Goal: Task Accomplishment & Management: Use online tool/utility

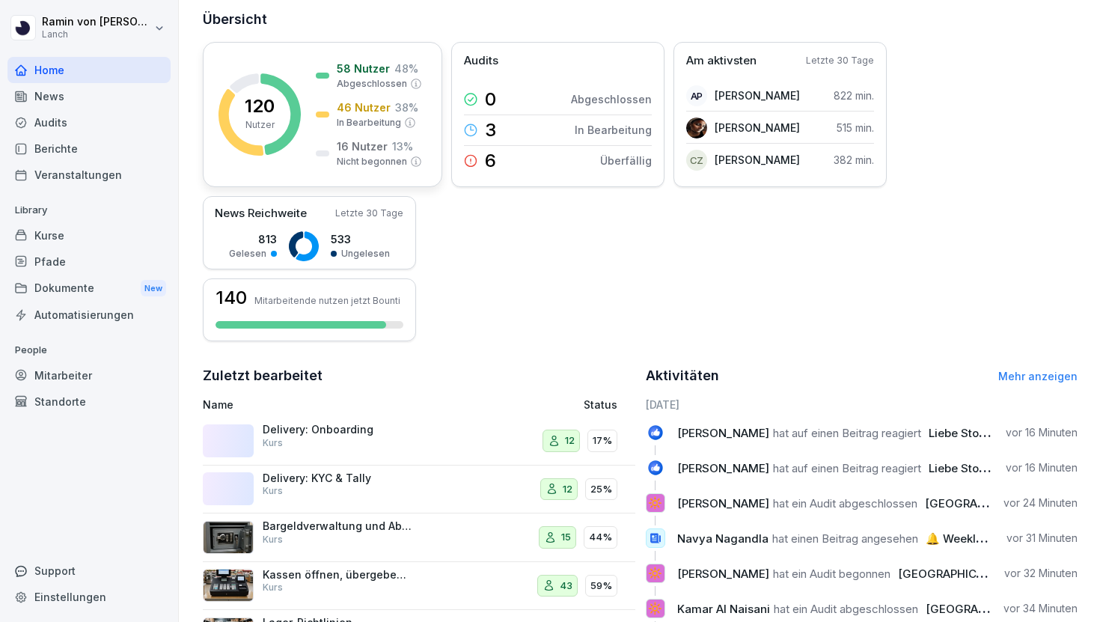
scroll to position [181, 0]
click at [361, 438] on div "Delivery: Onboarding Kurs" at bounding box center [338, 435] width 150 height 27
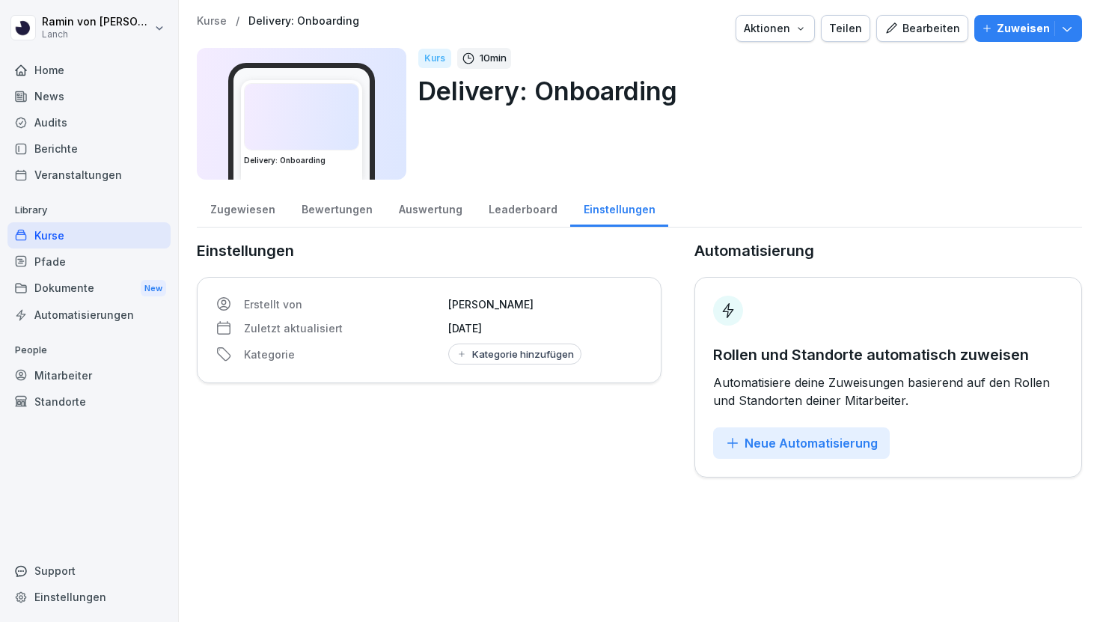
click at [239, 206] on div "Zugewiesen" at bounding box center [242, 208] width 91 height 38
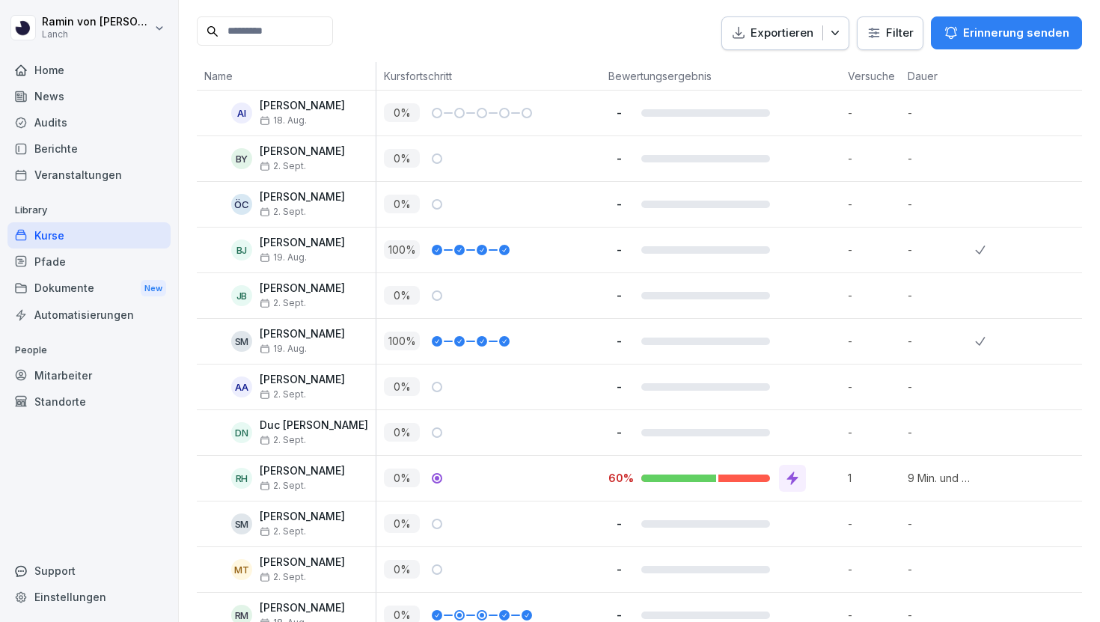
scroll to position [391, 0]
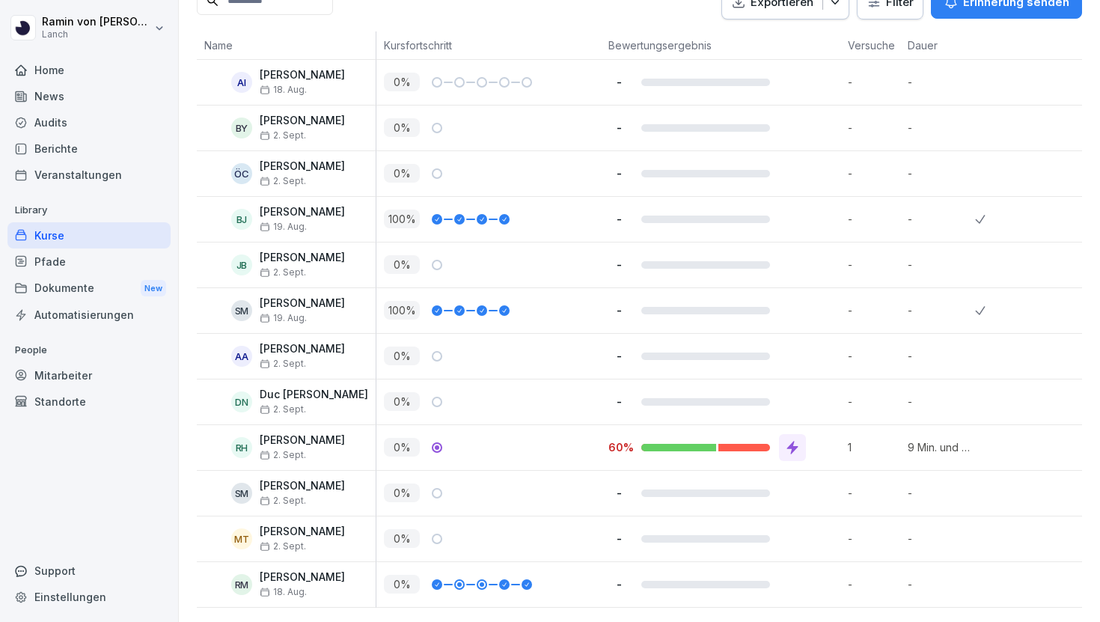
click at [796, 450] on icon at bounding box center [792, 447] width 15 height 15
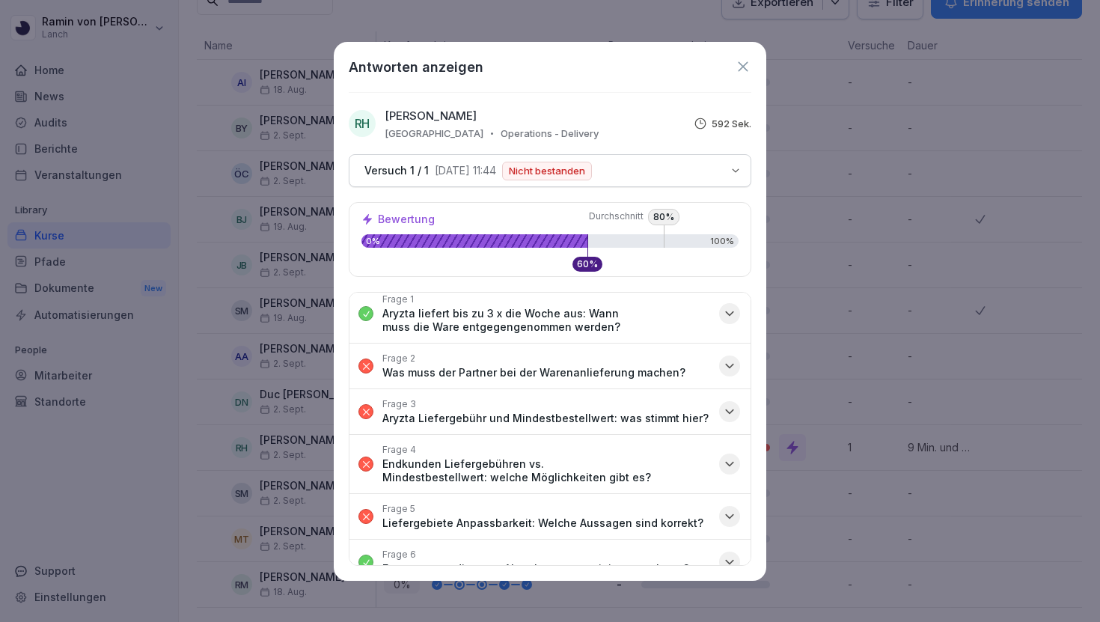
scroll to position [9, 0]
click at [723, 370] on icon "button" at bounding box center [729, 365] width 15 height 15
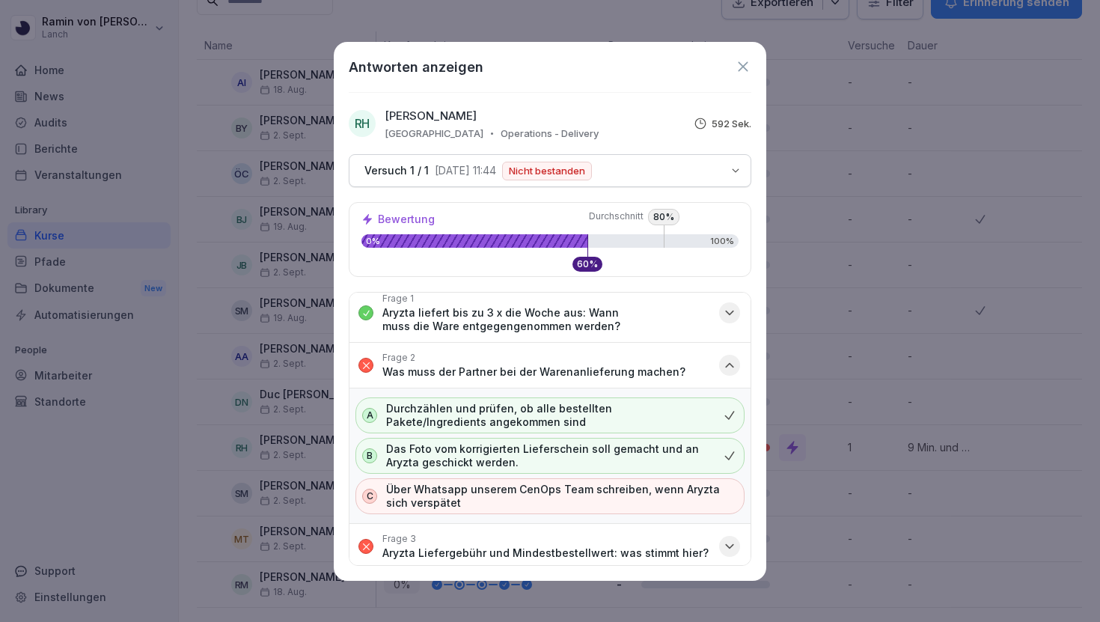
click at [723, 370] on icon "button" at bounding box center [729, 365] width 15 height 15
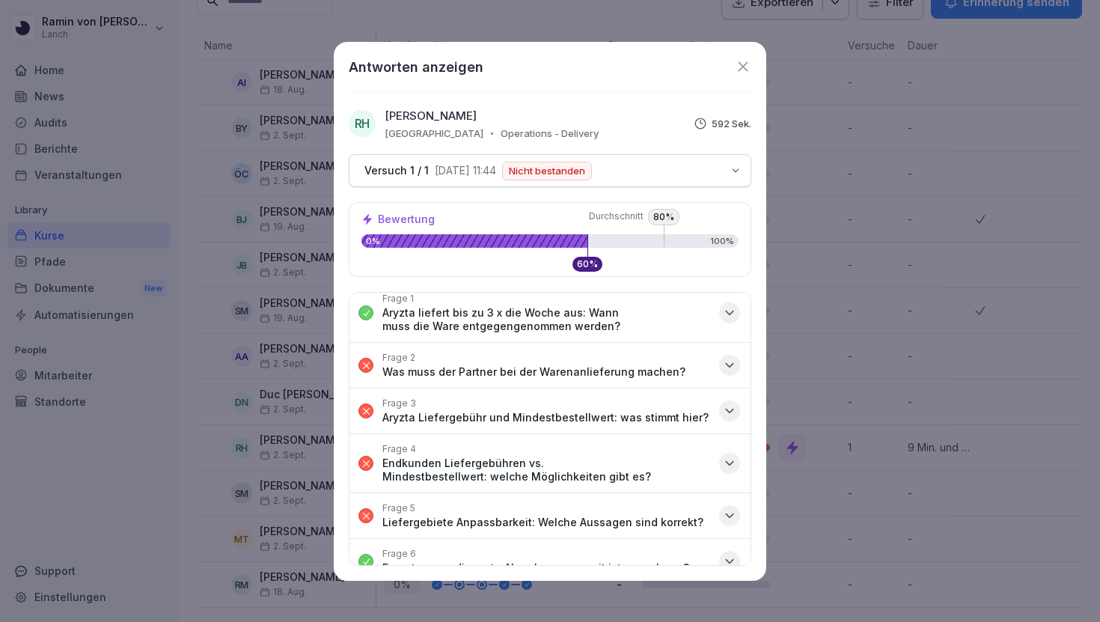
click at [732, 404] on icon "button" at bounding box center [729, 410] width 15 height 15
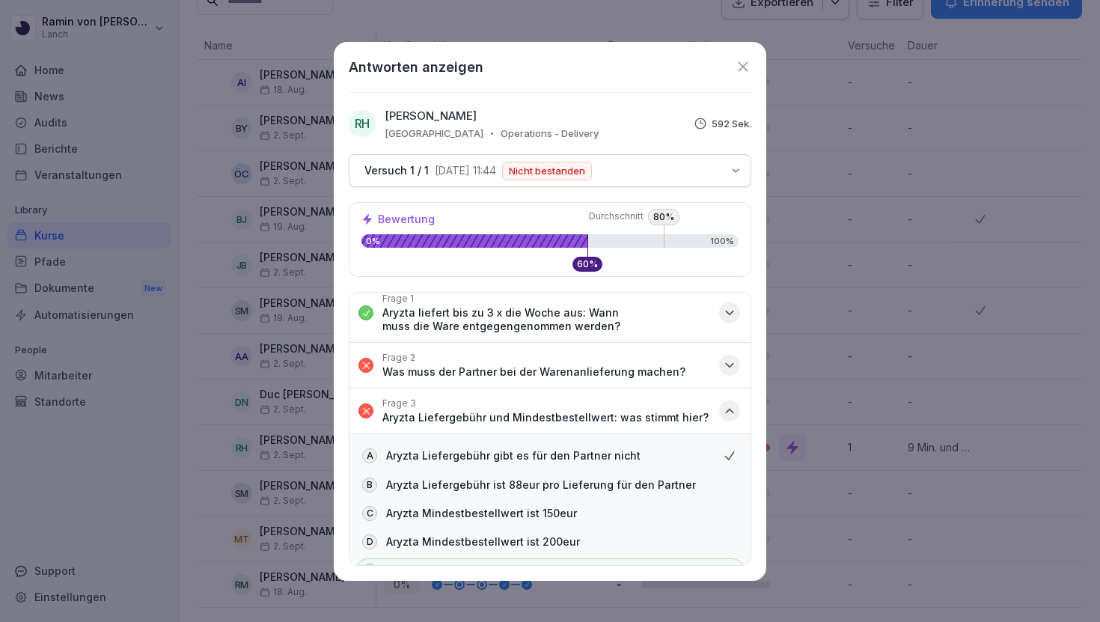
scroll to position [47, 0]
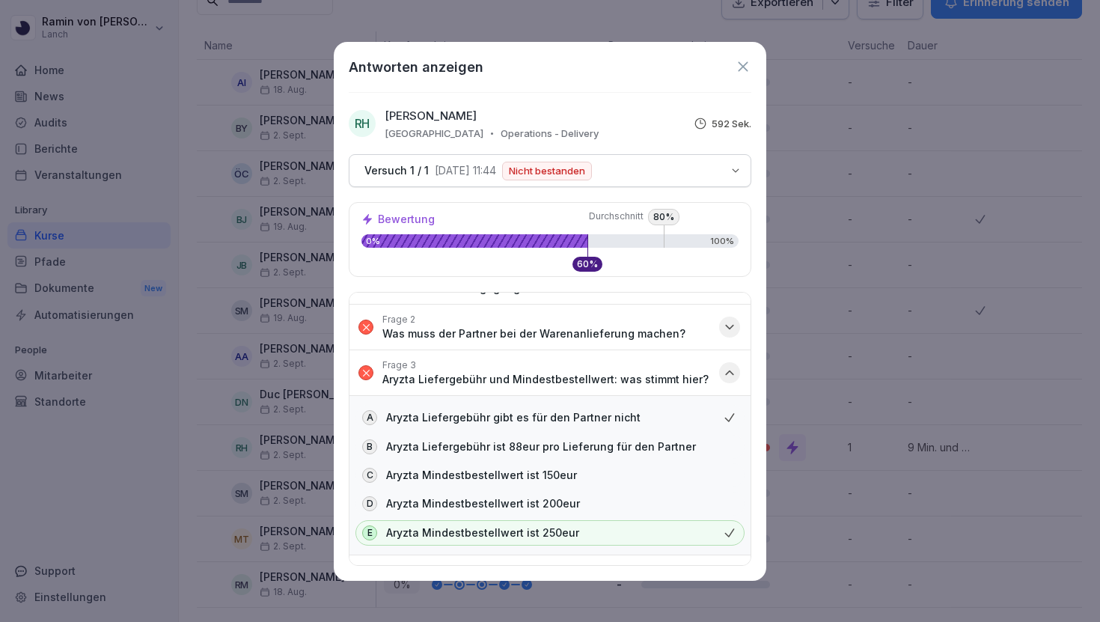
click at [729, 377] on icon "button" at bounding box center [729, 372] width 15 height 15
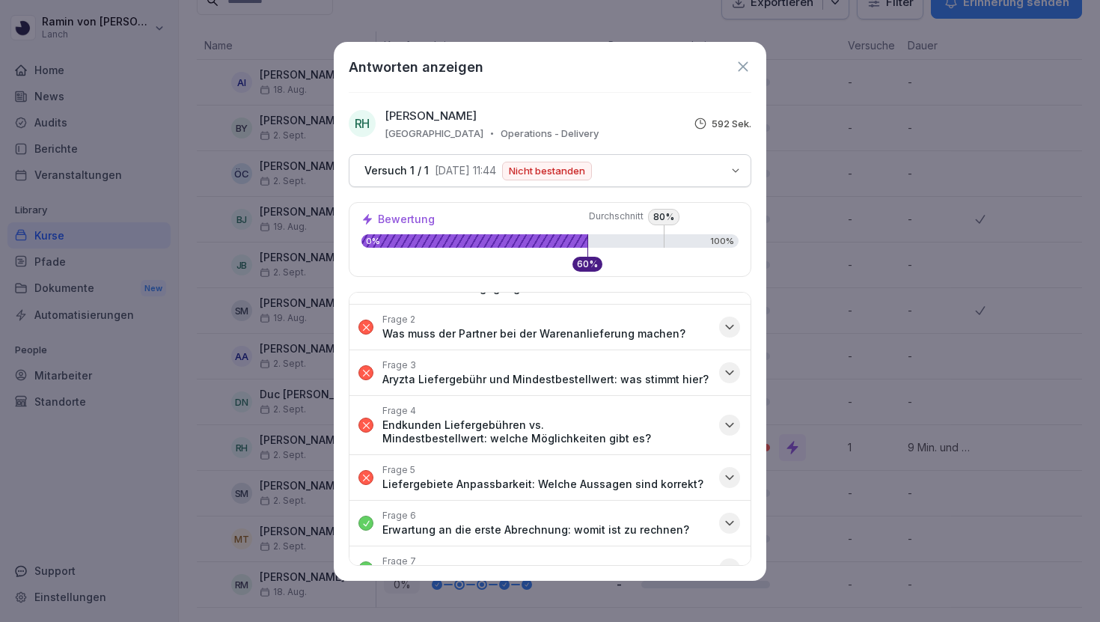
click at [727, 422] on icon "button" at bounding box center [729, 424] width 15 height 15
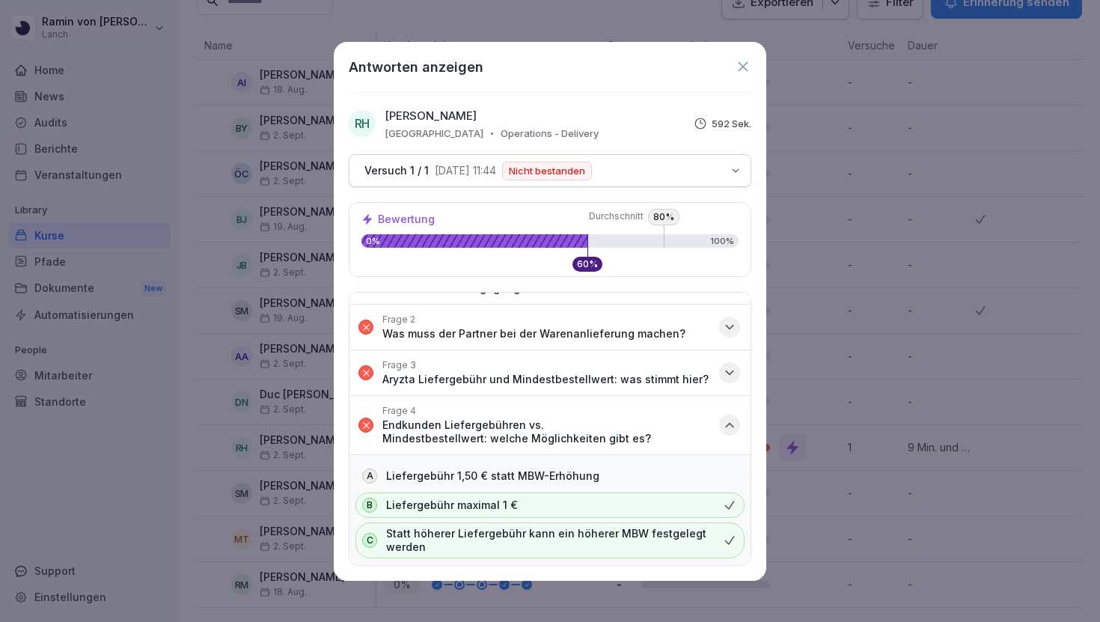
click at [727, 422] on icon "button" at bounding box center [729, 424] width 15 height 15
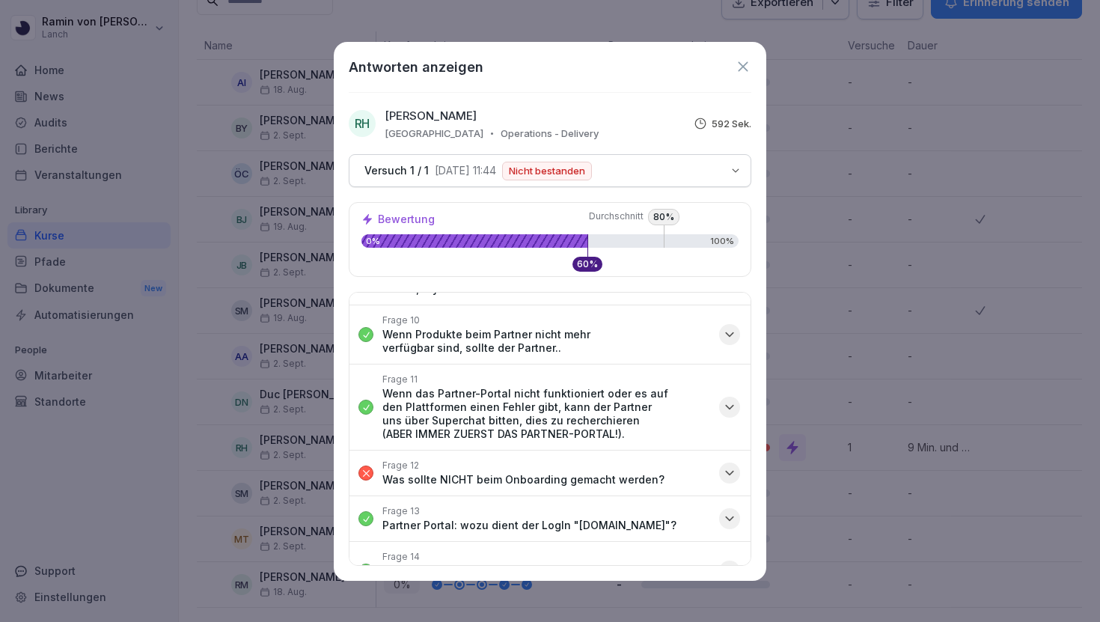
scroll to position [453, 0]
click at [720, 450] on button "Frage 12 Was sollte NICHT beim Onboarding gemacht werden?" at bounding box center [549, 472] width 401 height 45
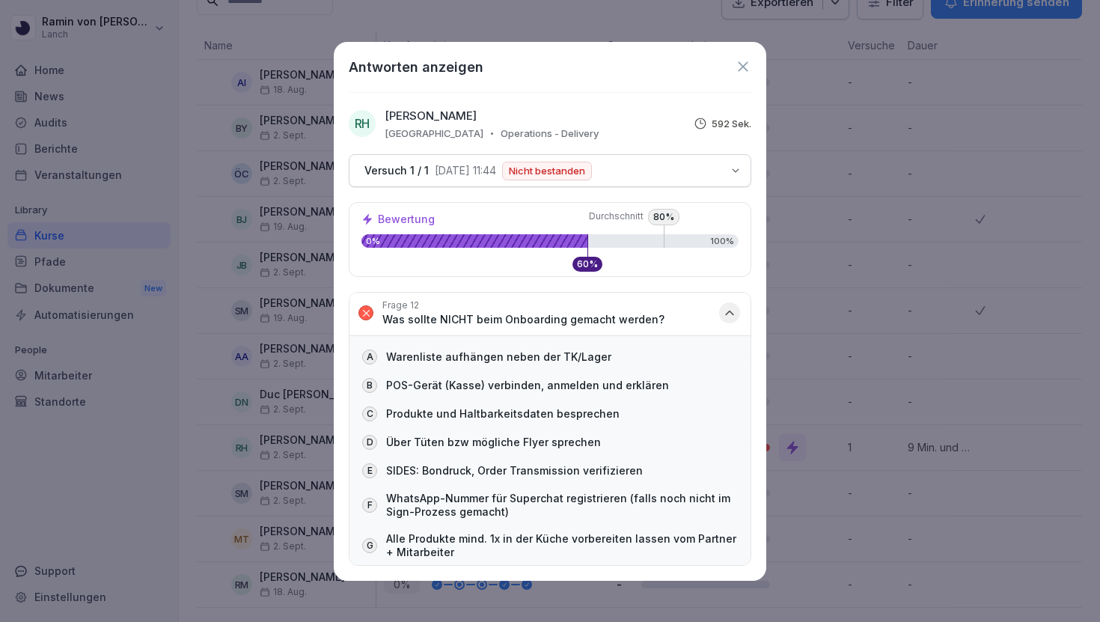
scroll to position [608, 0]
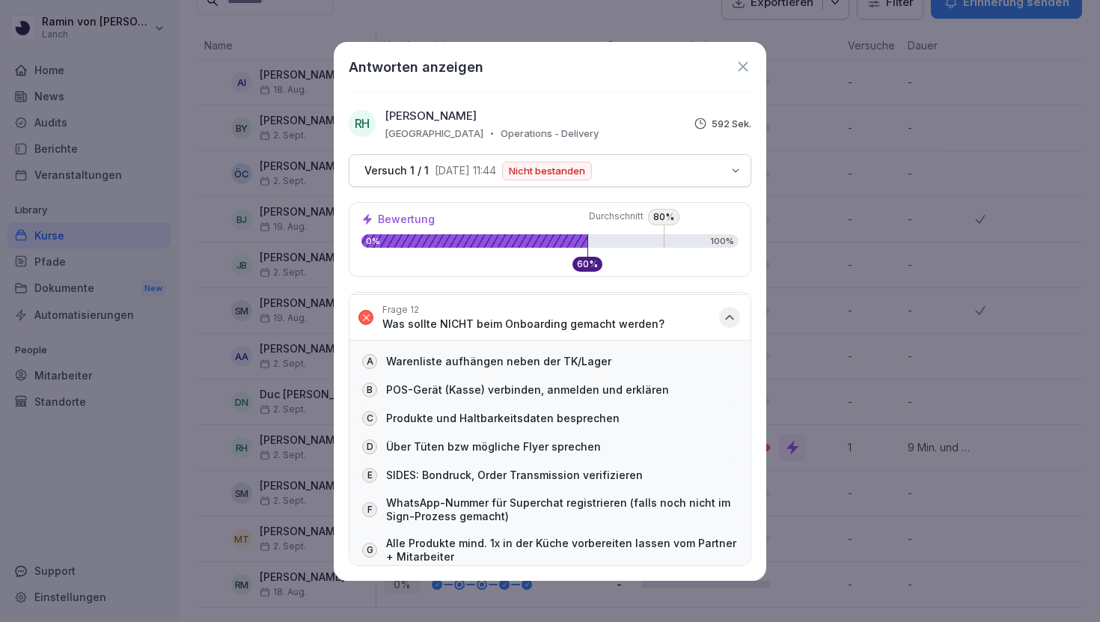
click at [729, 310] on icon "button" at bounding box center [729, 317] width 15 height 15
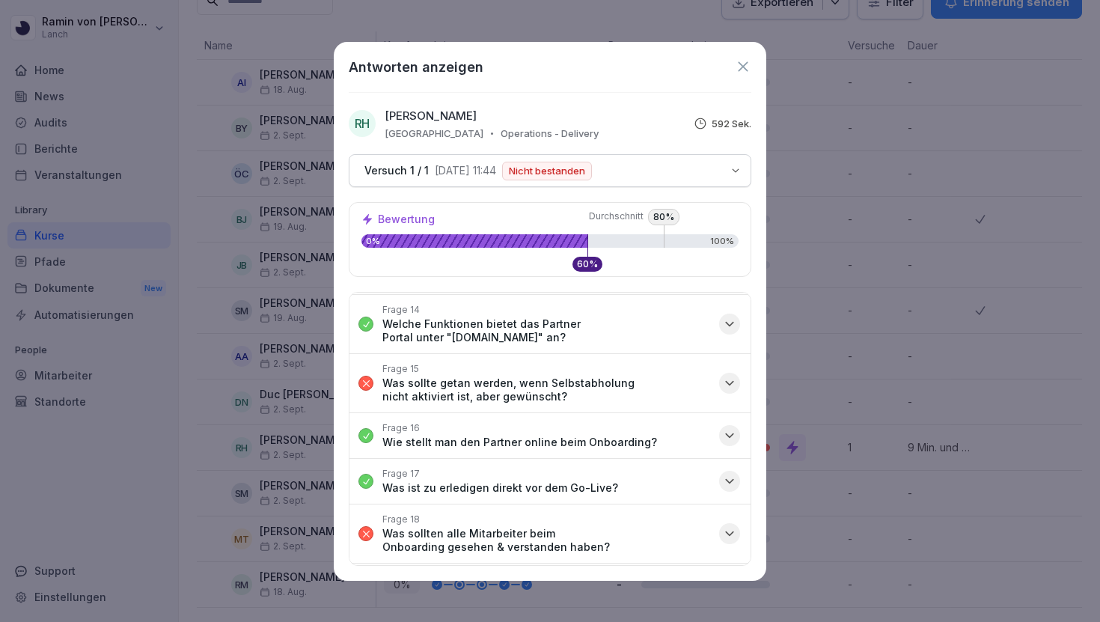
scroll to position [703, 0]
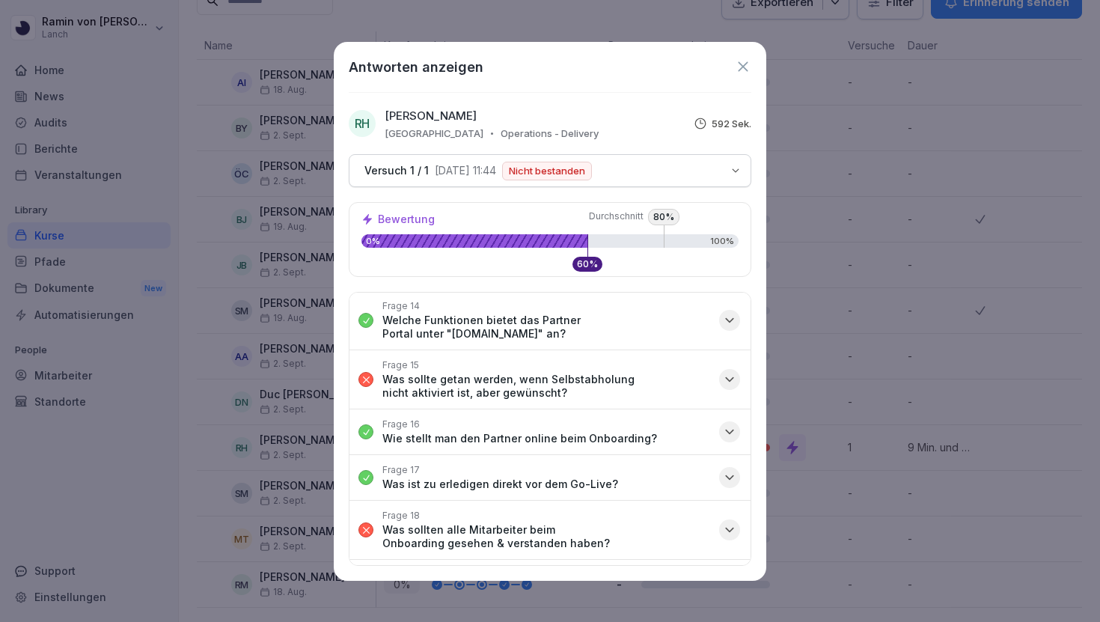
click at [736, 61] on icon at bounding box center [743, 66] width 16 height 16
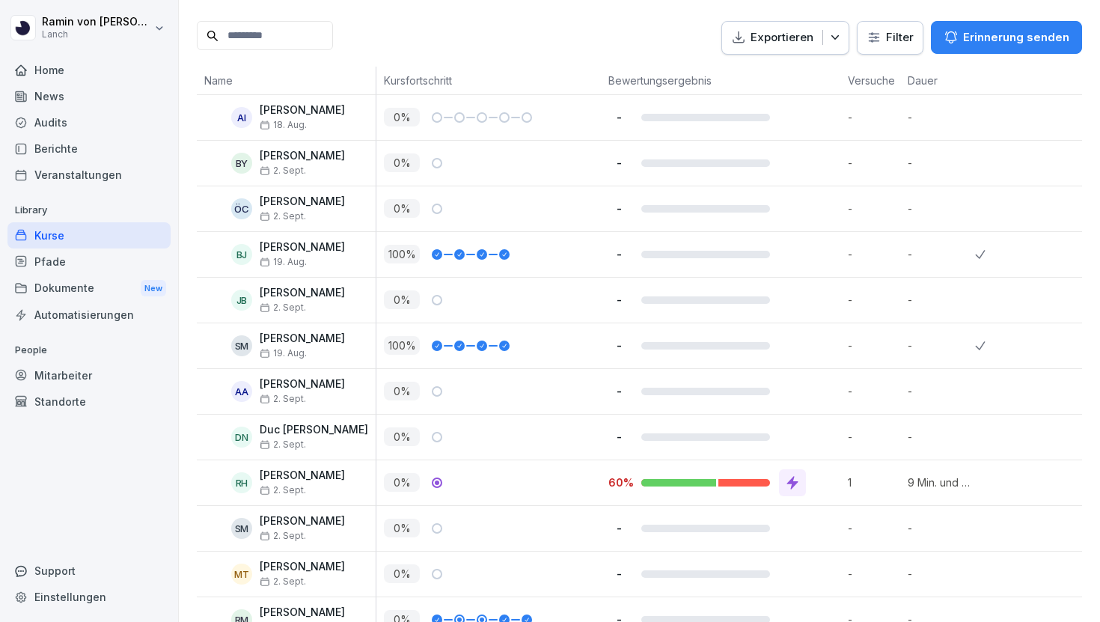
scroll to position [391, 0]
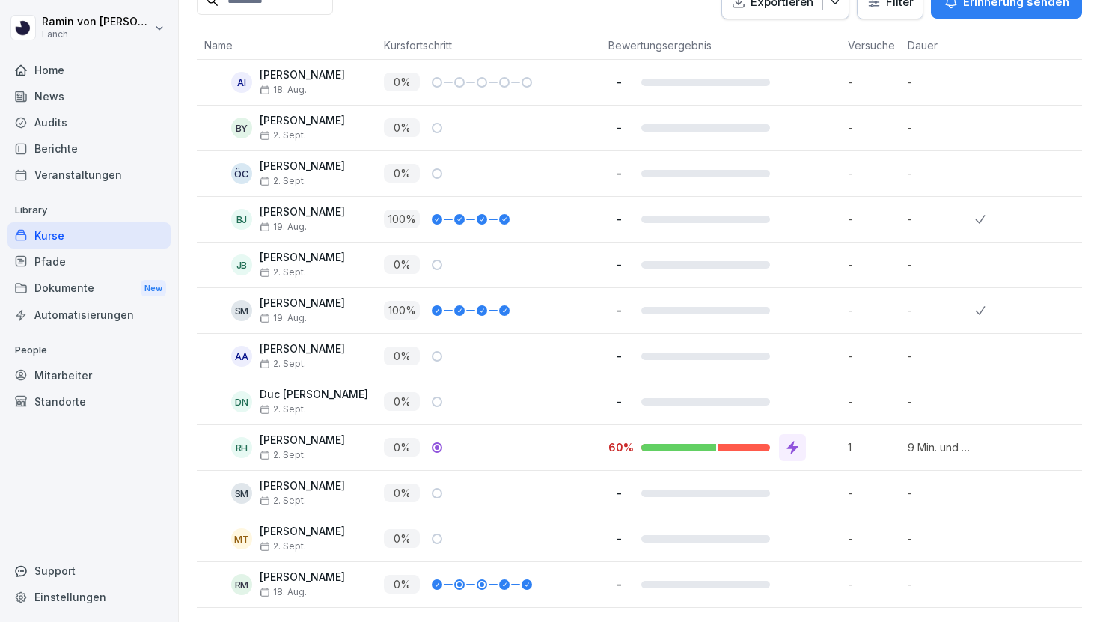
click at [798, 447] on icon at bounding box center [792, 447] width 15 height 15
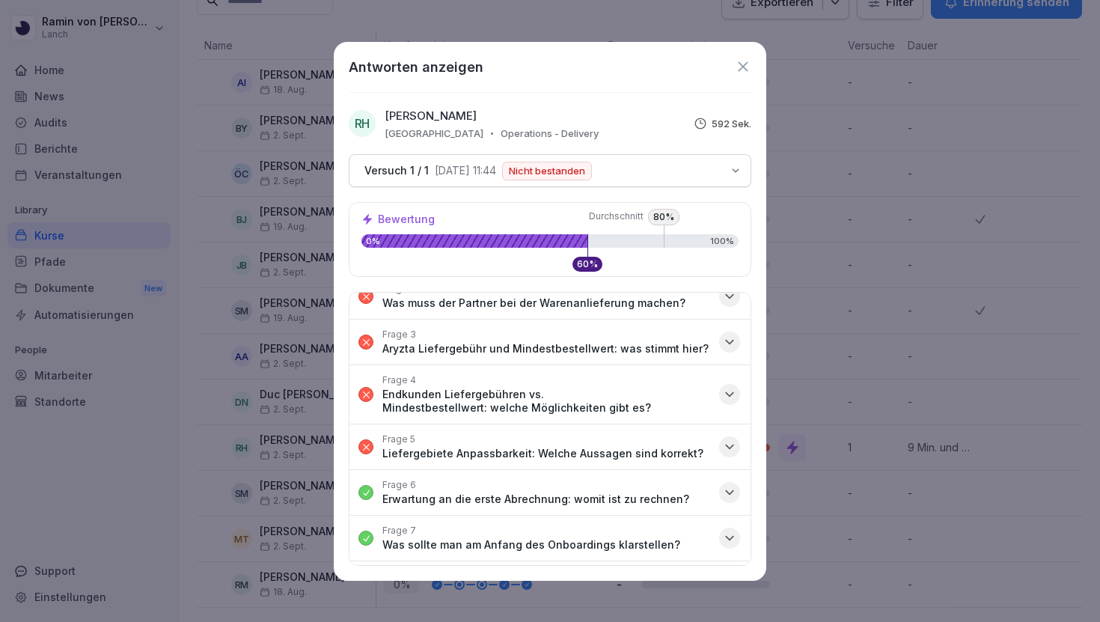
scroll to position [0, 0]
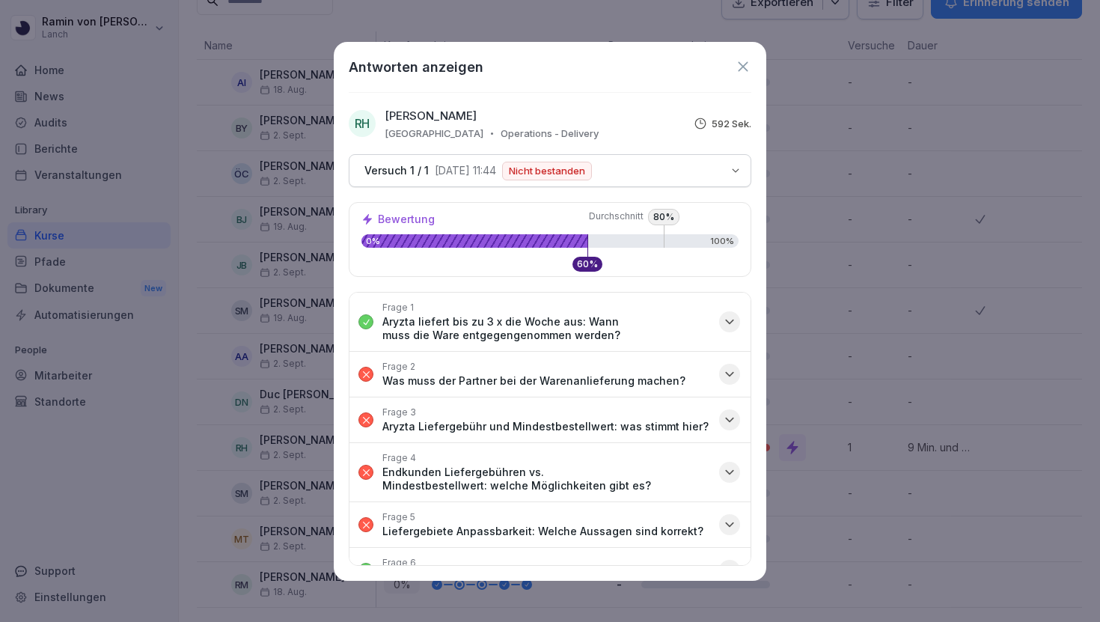
click at [749, 64] on icon at bounding box center [743, 66] width 16 height 16
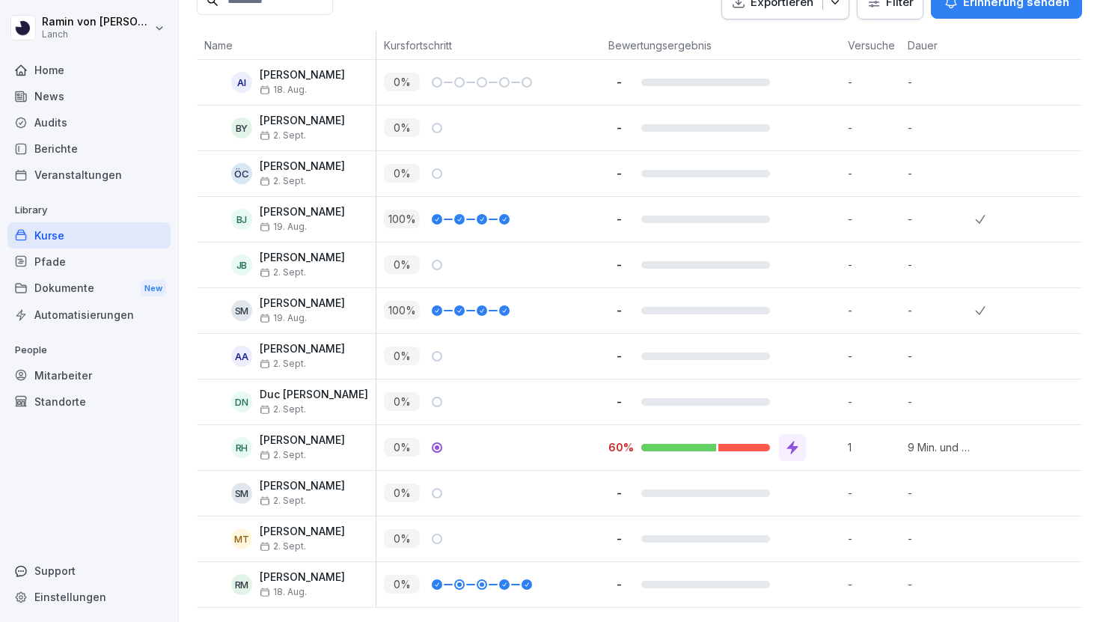
click at [785, 445] on icon at bounding box center [792, 447] width 15 height 15
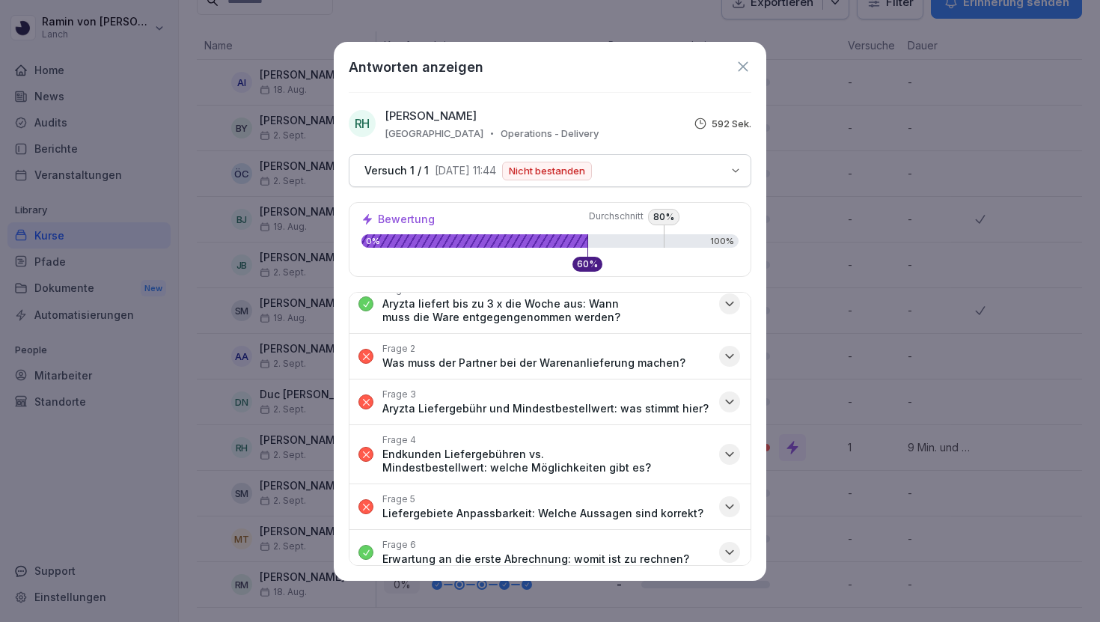
scroll to position [32, 0]
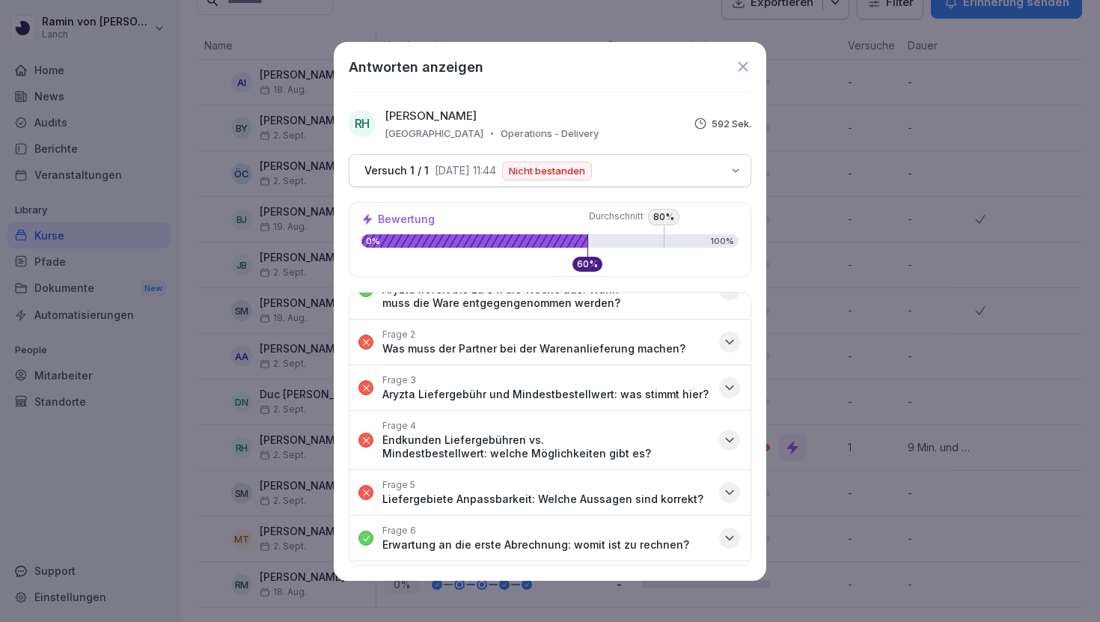
click at [657, 354] on p "Was muss der Partner bei der Warenanlieferung machen?" at bounding box center [533, 348] width 303 height 13
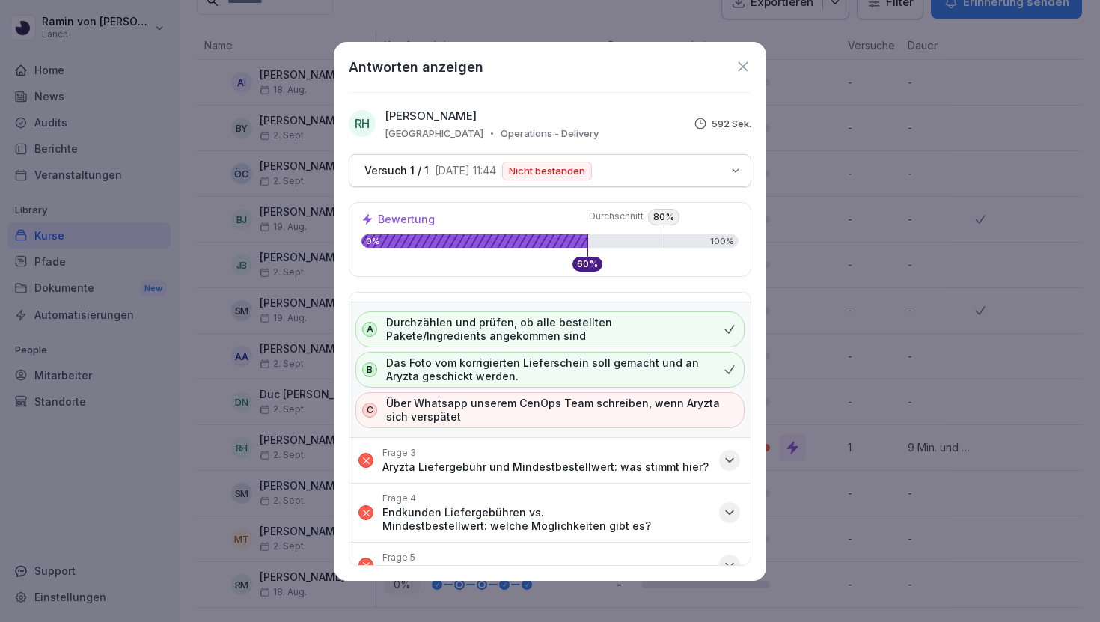
scroll to position [97, 0]
click at [730, 456] on icon "button" at bounding box center [729, 457] width 15 height 15
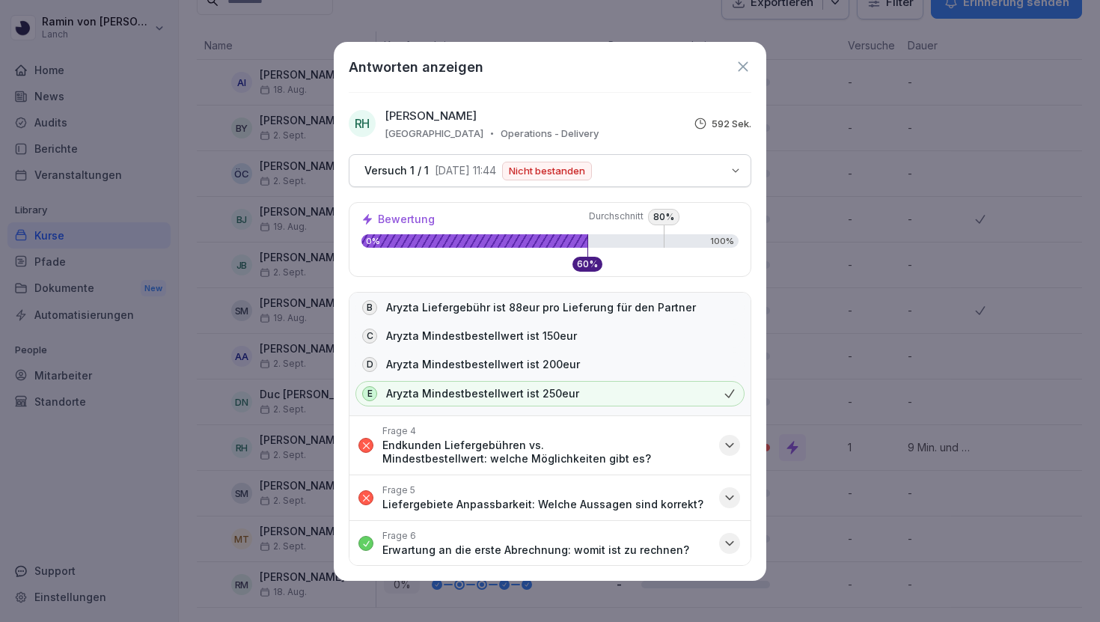
scroll to position [322, 0]
click at [728, 447] on icon "button" at bounding box center [729, 444] width 15 height 15
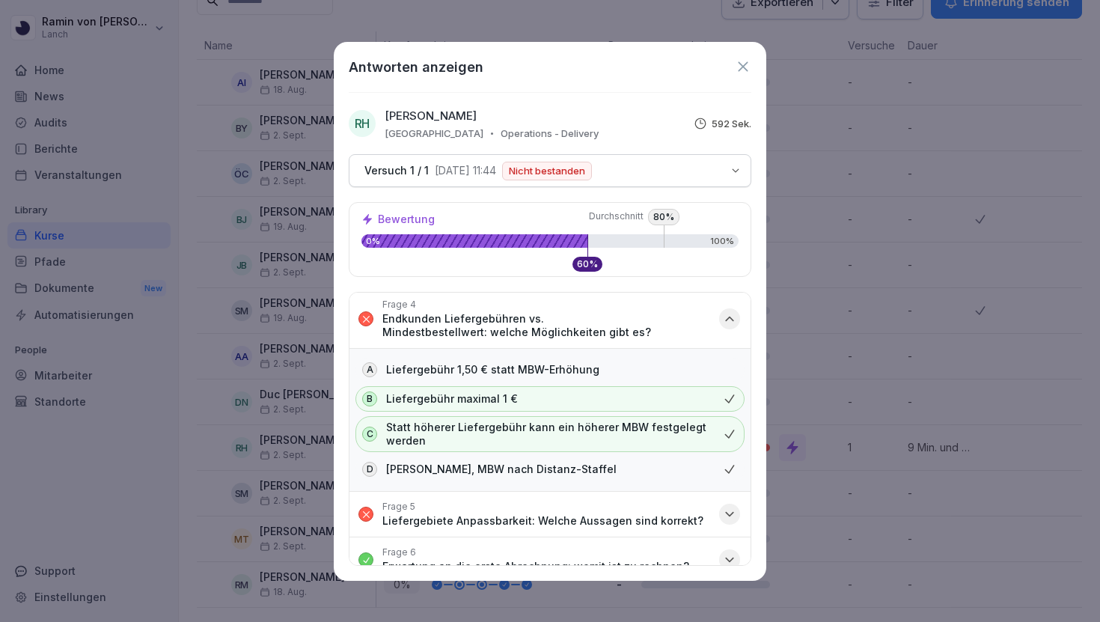
scroll to position [474, 0]
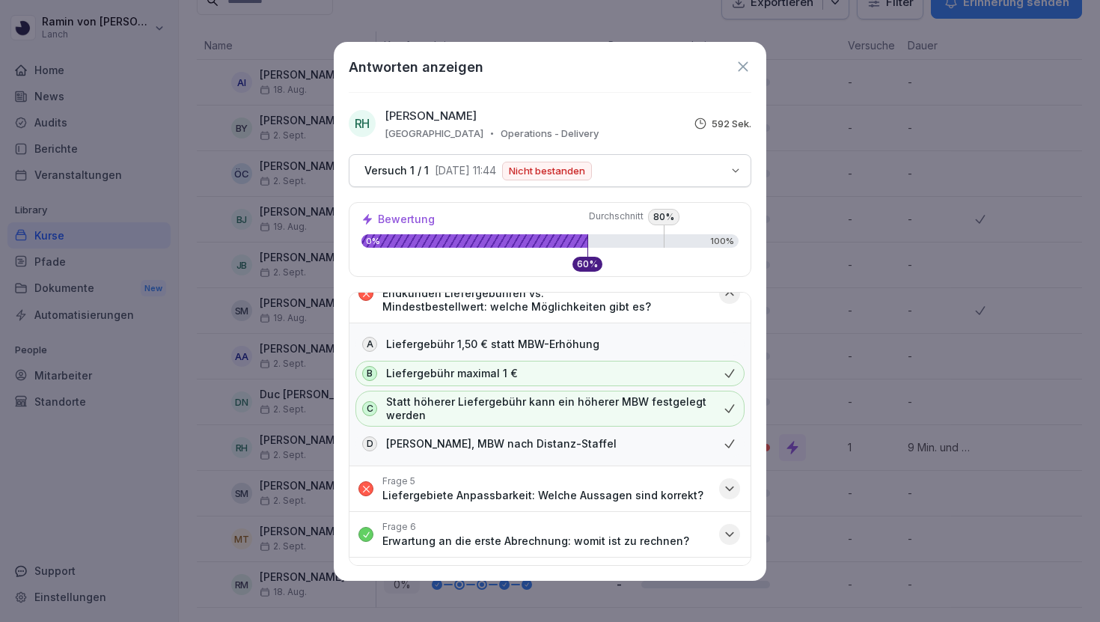
click at [732, 498] on button "Frage 5 Liefergebiete Anpassbarkeit: Welche Aussagen sind korrekt?" at bounding box center [549, 488] width 401 height 45
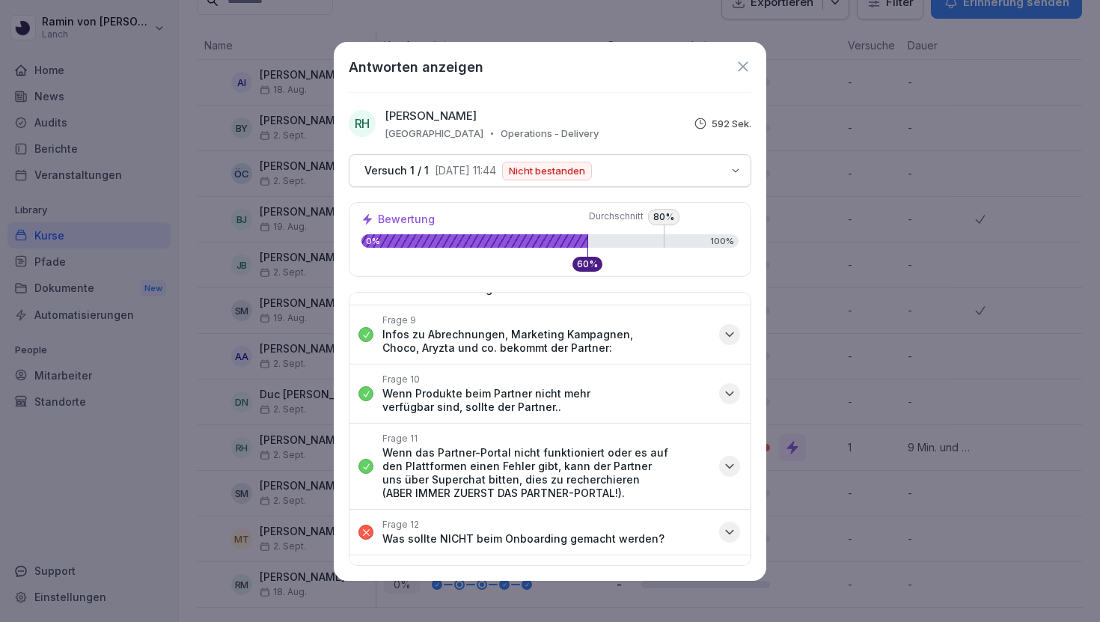
scroll to position [1142, 0]
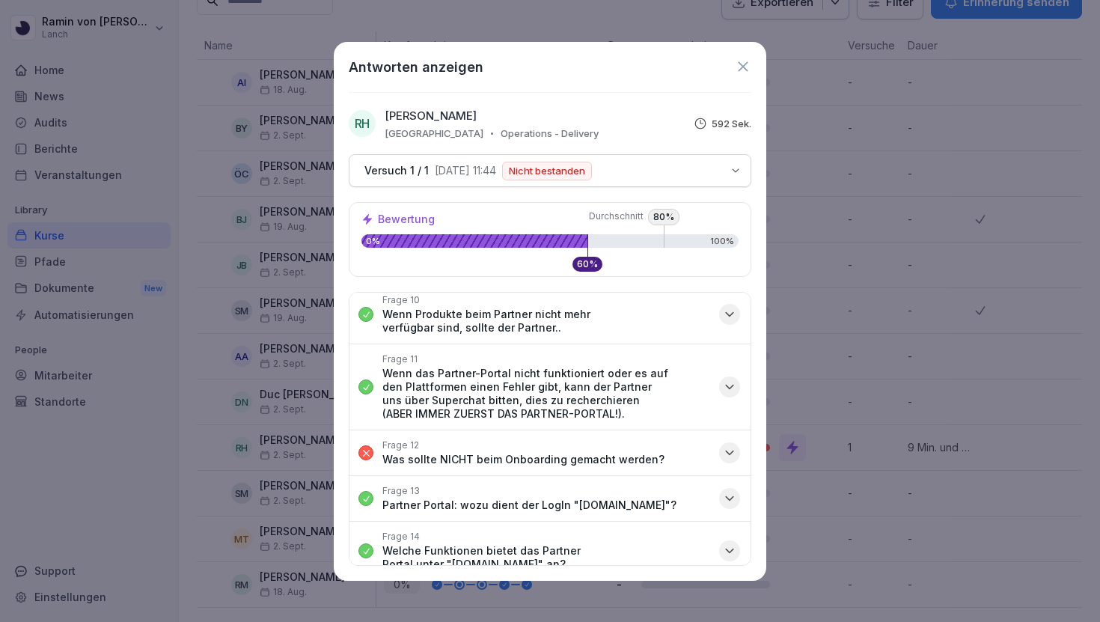
click at [604, 453] on p "Was sollte NICHT beim Onboarding gemacht werden?" at bounding box center [523, 459] width 282 height 13
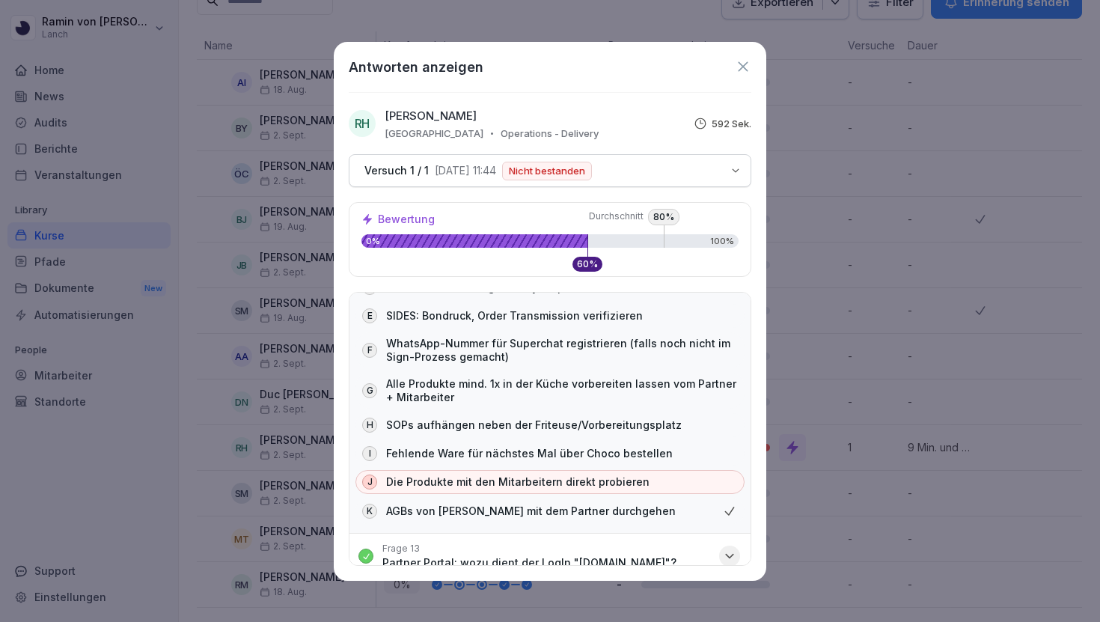
scroll to position [1439, 0]
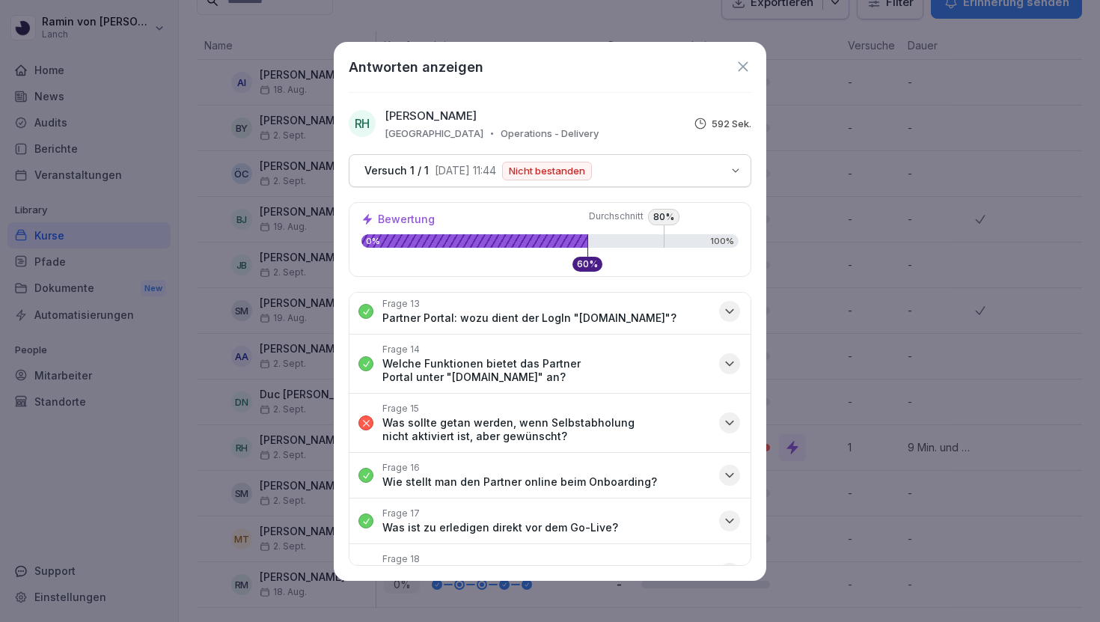
click at [691, 424] on p "Was sollte getan werden, wenn Selbstabholung nicht aktiviert ist, aber gewünsch…" at bounding box center [546, 429] width 328 height 27
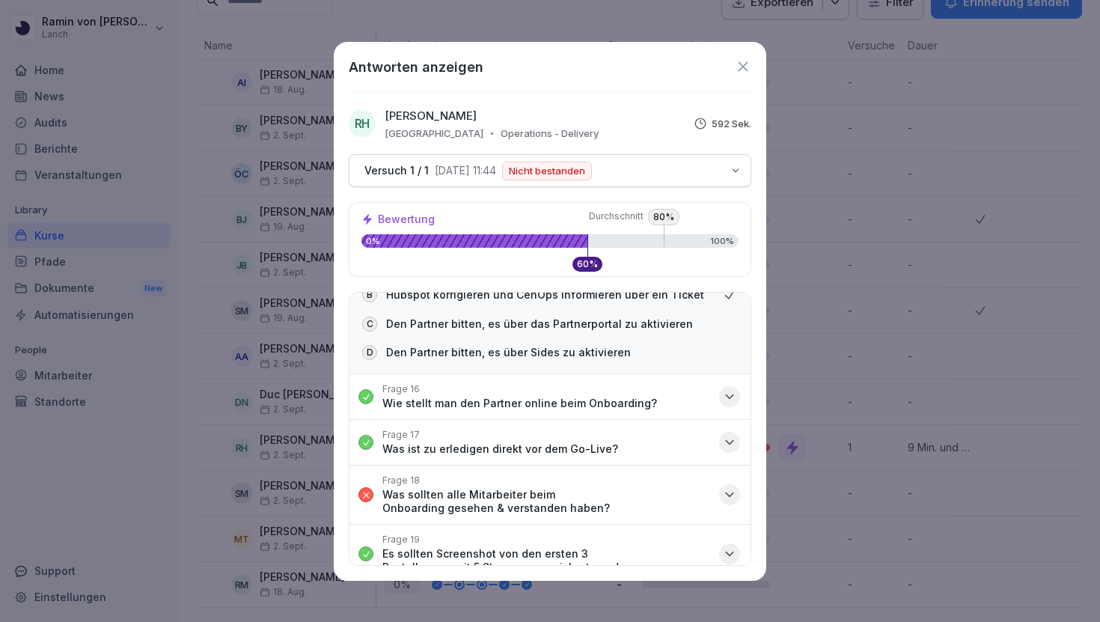
scroll to position [1891, 0]
click at [728, 492] on icon "button" at bounding box center [729, 494] width 7 height 4
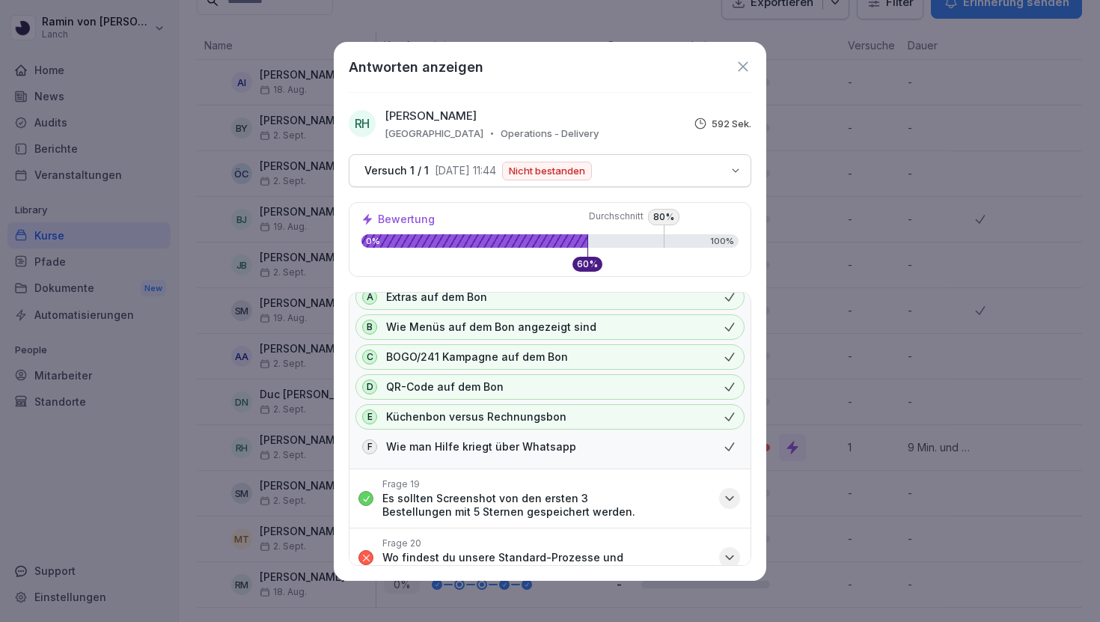
scroll to position [2150, 0]
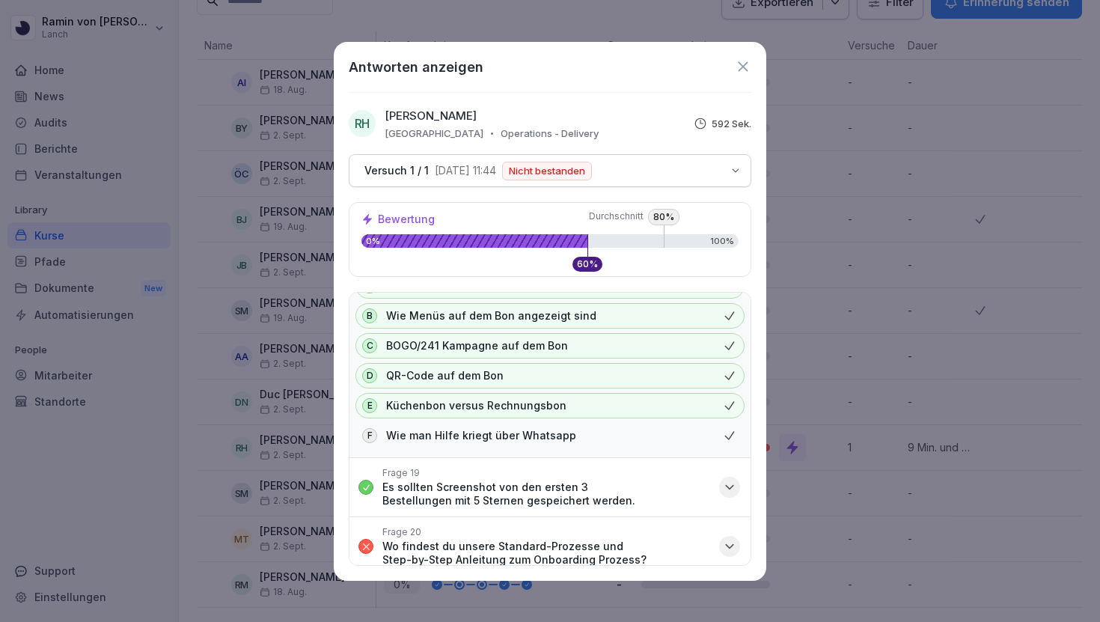
click at [670, 526] on div "Frage 20 Wo findest du unsere Standard-Prozesse und Step-by-Step Anleitung zum …" at bounding box center [546, 546] width 328 height 40
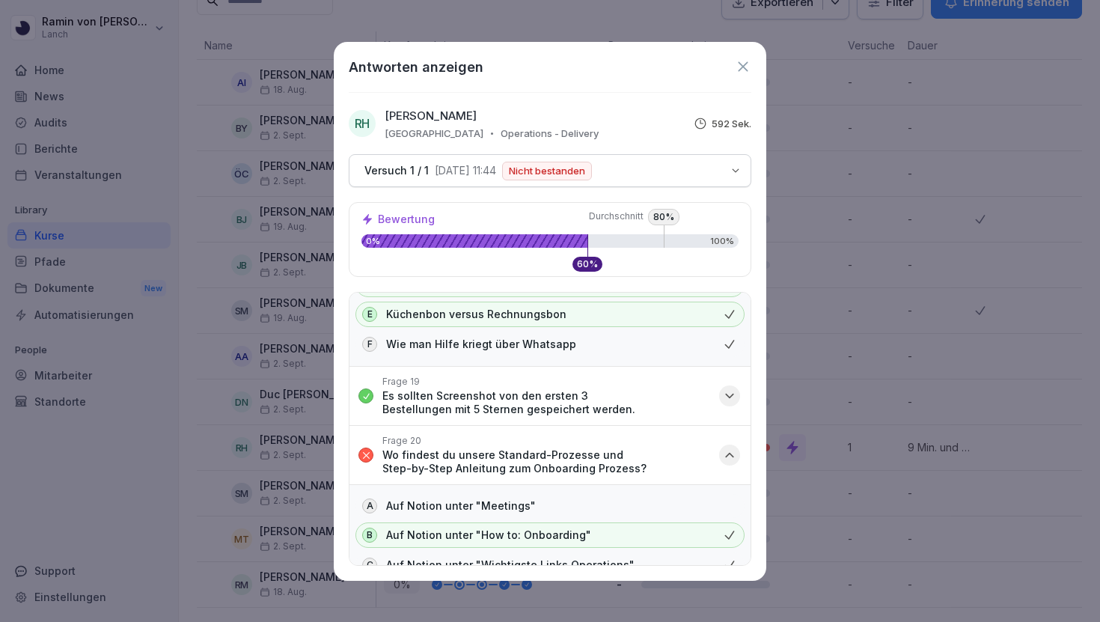
scroll to position [2243, 0]
click at [742, 67] on icon at bounding box center [743, 66] width 10 height 10
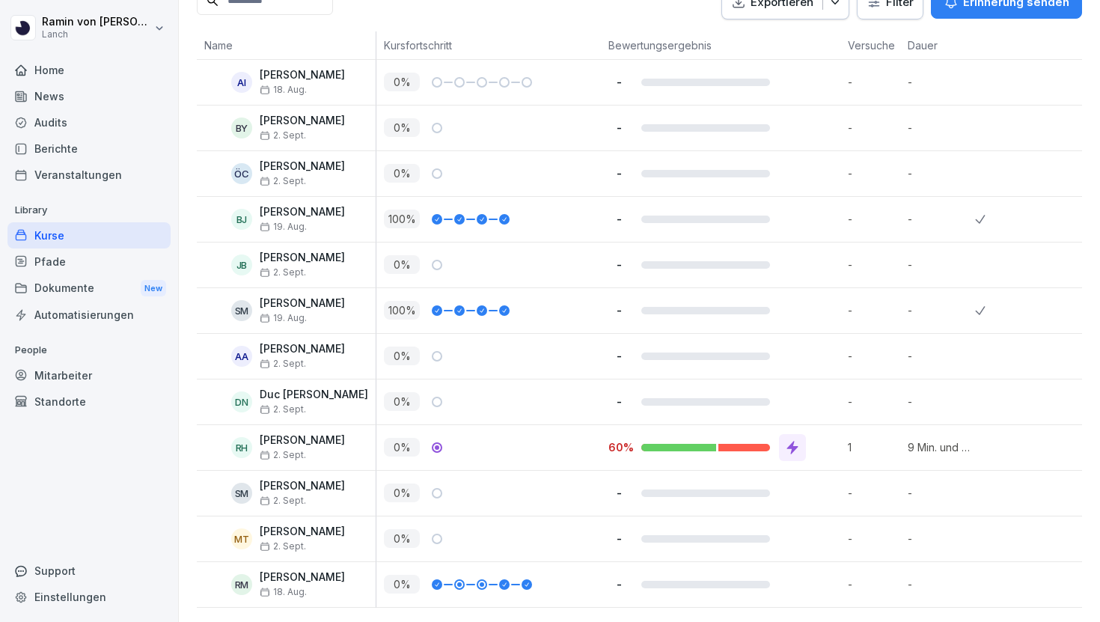
scroll to position [0, 0]
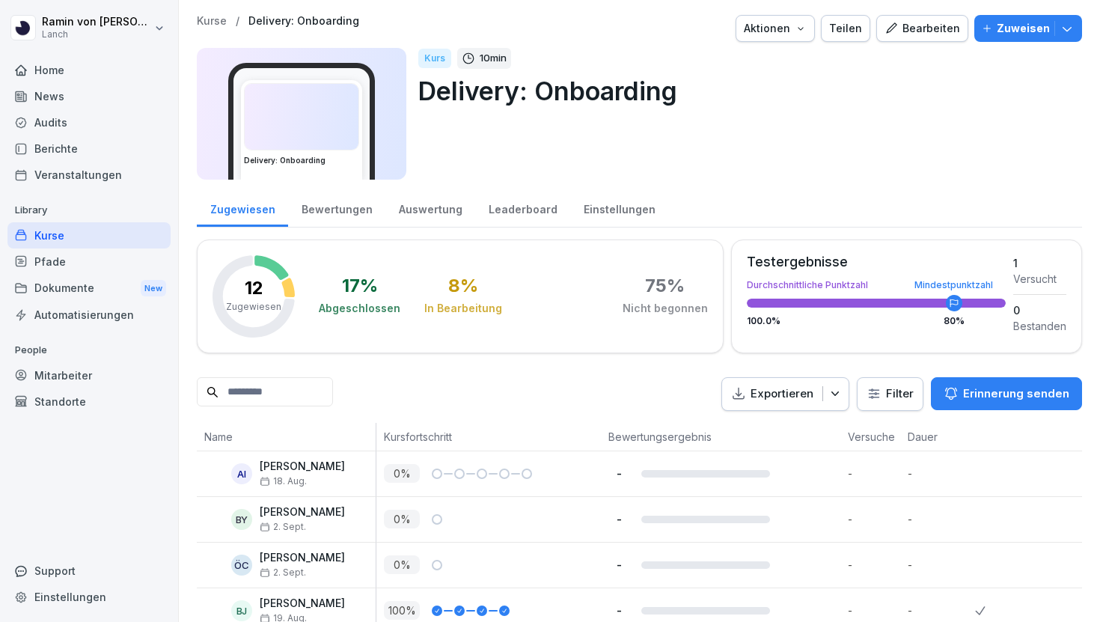
click at [917, 32] on div "Bearbeiten" at bounding box center [922, 28] width 76 height 16
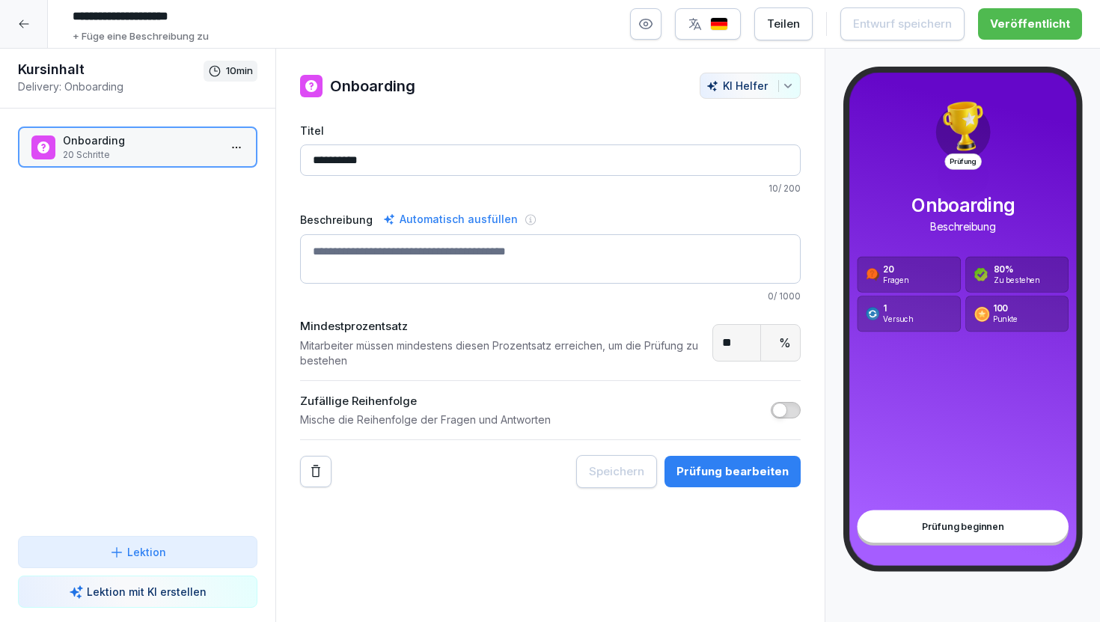
click at [172, 150] on p "20 Schritte" at bounding box center [141, 154] width 156 height 13
click at [150, 145] on p "Onboarding" at bounding box center [141, 140] width 156 height 16
click at [697, 464] on div "Prüfung bearbeiten" at bounding box center [732, 471] width 112 height 16
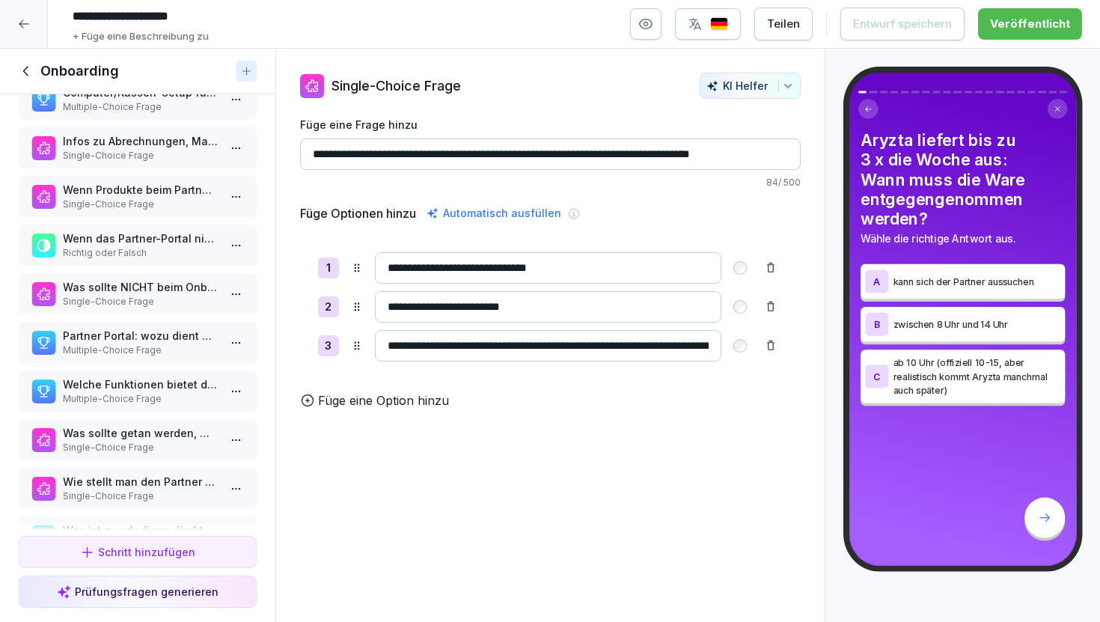
scroll to position [566, 0]
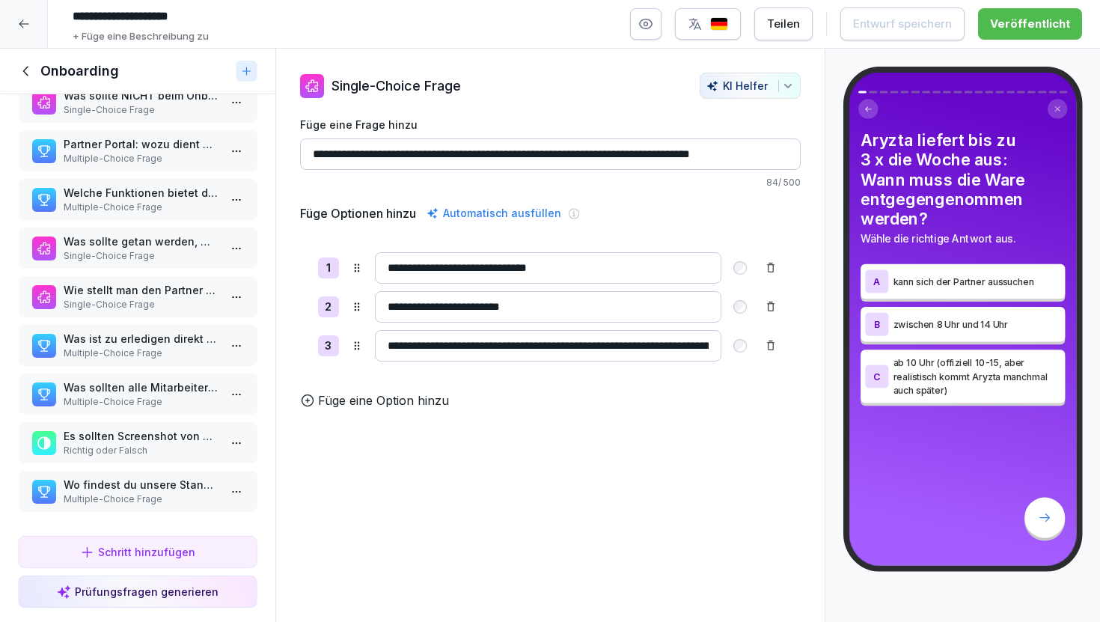
click at [141, 493] on p "Multiple-Choice Frage" at bounding box center [141, 498] width 156 height 13
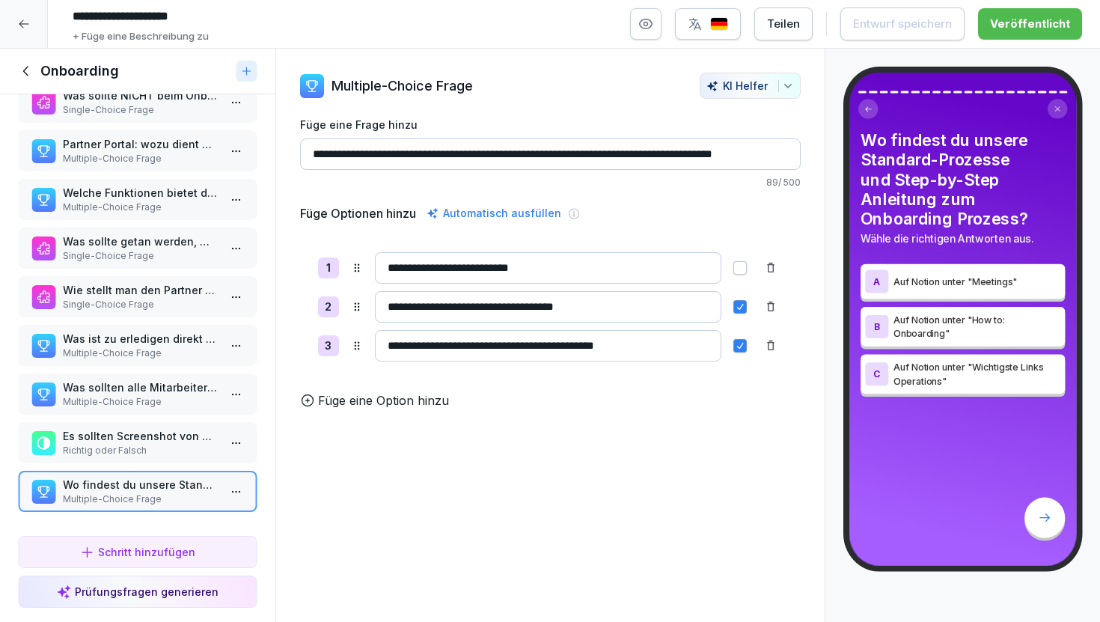
drag, startPoint x: 644, startPoint y: 347, endPoint x: 339, endPoint y: 339, distance: 305.4
click at [339, 339] on div "**********" at bounding box center [550, 345] width 465 height 31
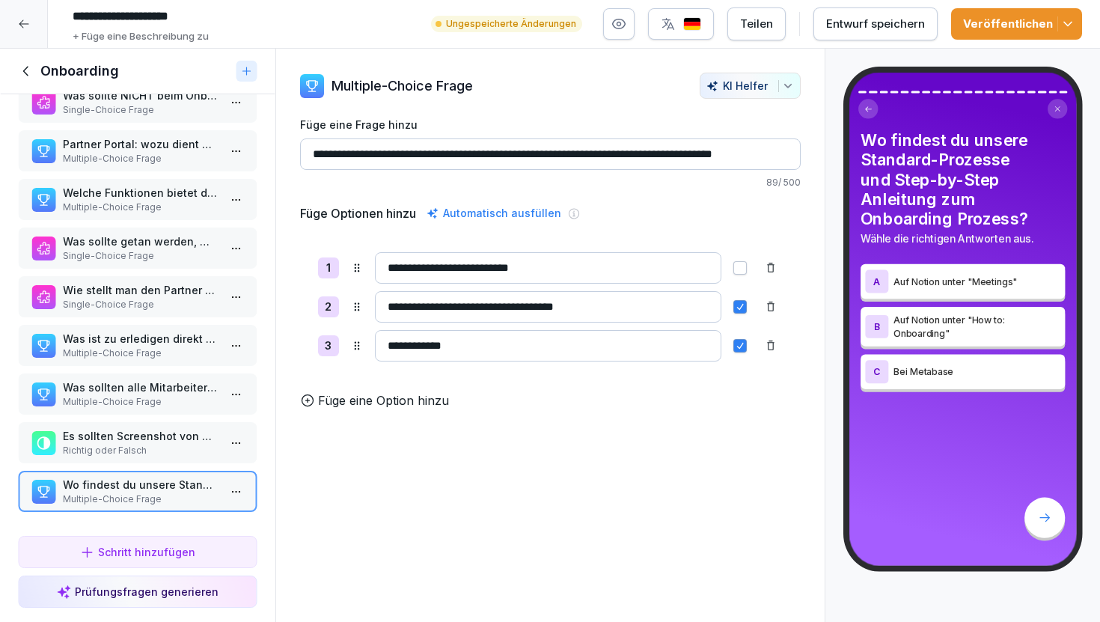
type input "**********"
click at [466, 476] on div "**********" at bounding box center [550, 336] width 550 height 574
click at [740, 346] on button "button" at bounding box center [739, 345] width 13 height 13
click at [994, 25] on div "Veröffentlichen" at bounding box center [1016, 24] width 107 height 16
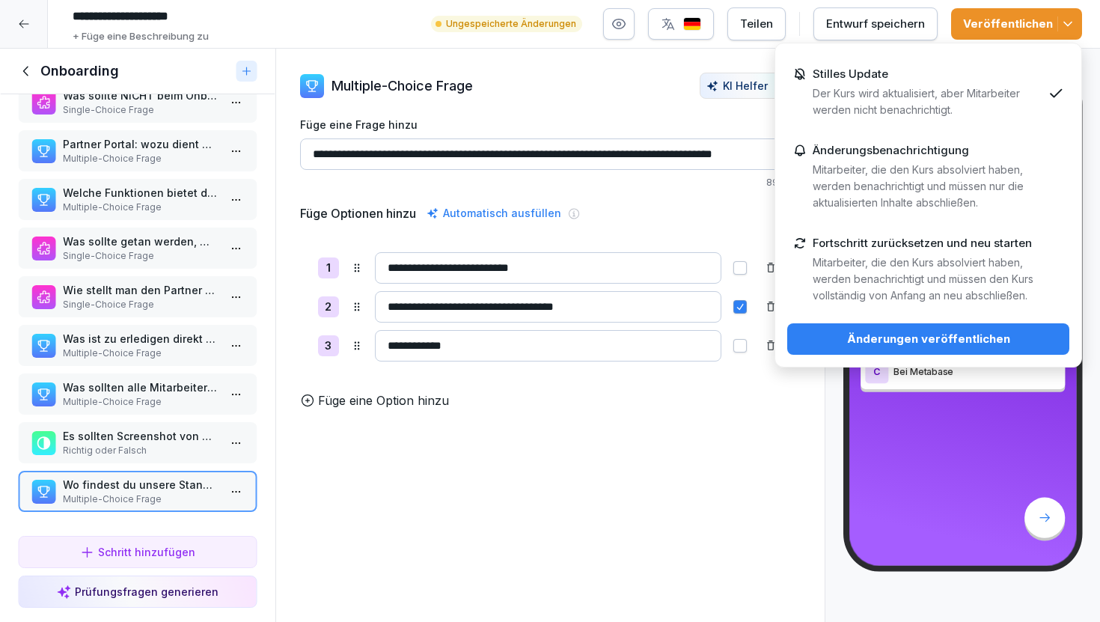
click at [921, 331] on div "Änderungen veröffentlichen" at bounding box center [928, 339] width 258 height 16
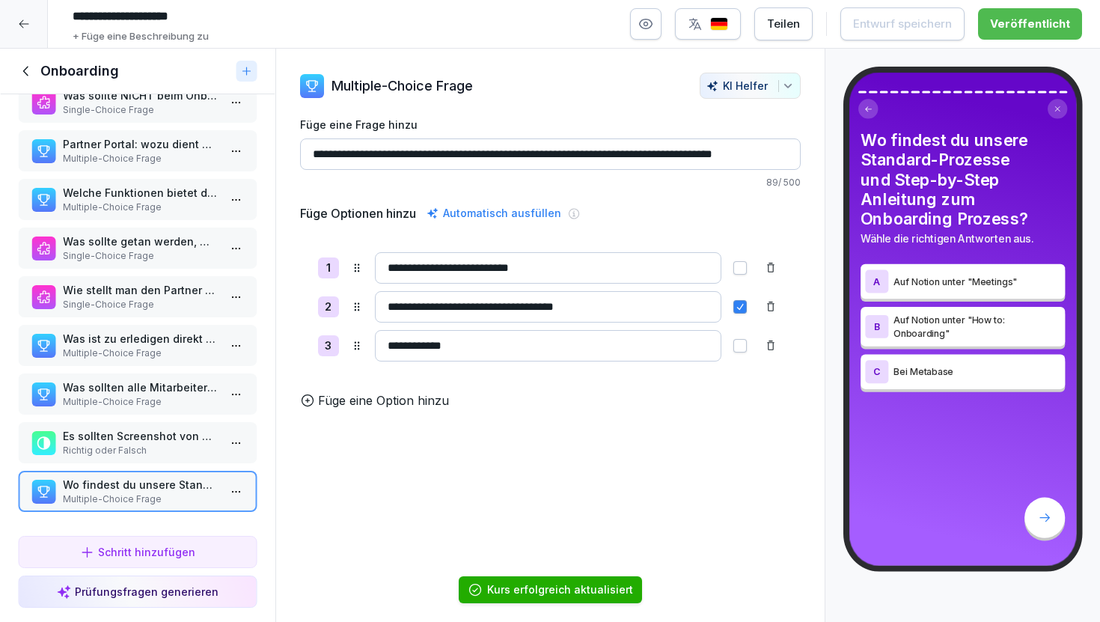
click at [27, 70] on icon at bounding box center [26, 71] width 16 height 16
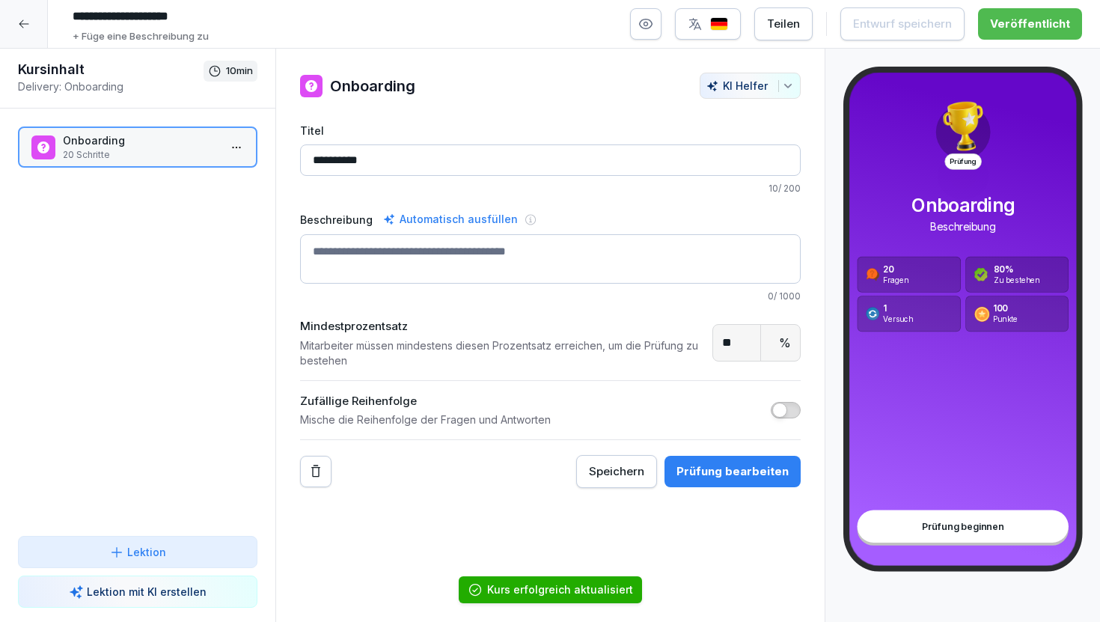
click at [32, 24] on div at bounding box center [24, 24] width 48 height 48
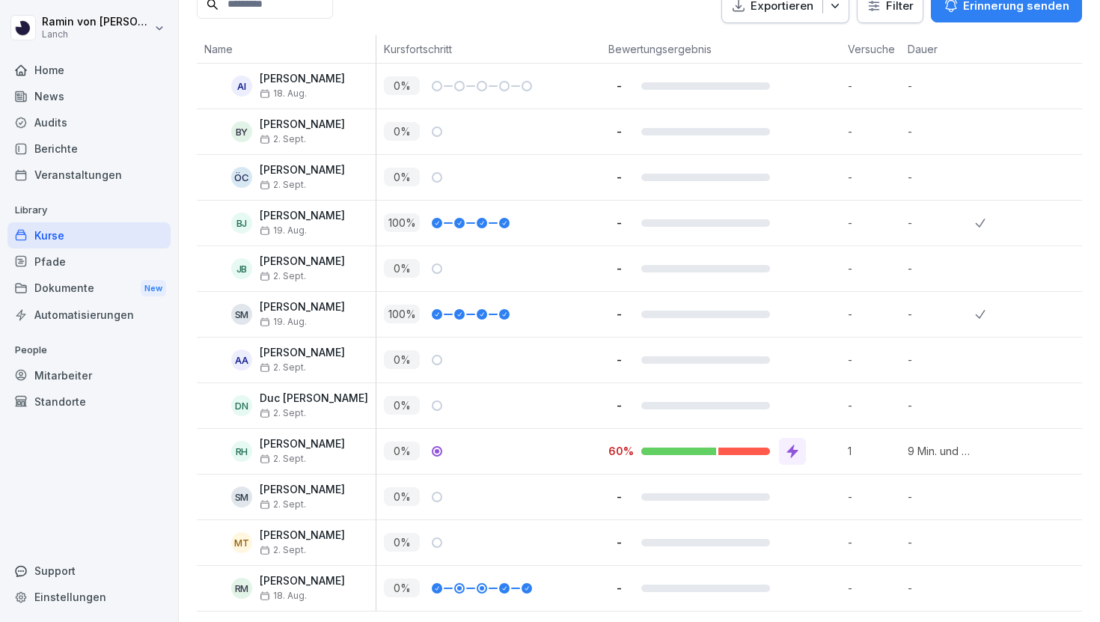
scroll to position [391, 0]
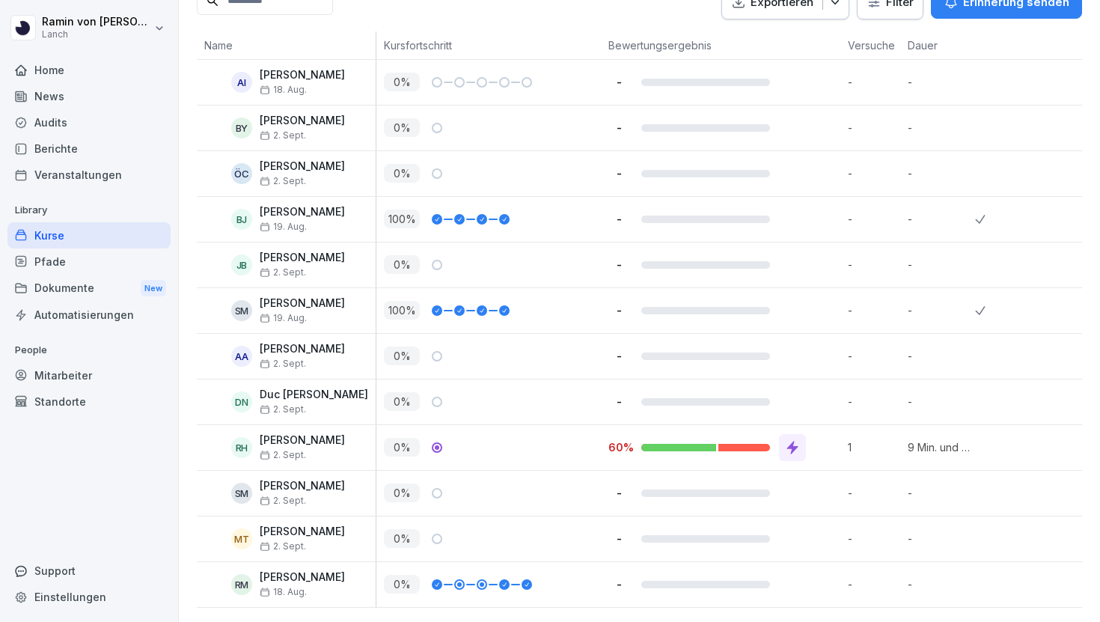
click at [788, 432] on div "60%" at bounding box center [720, 447] width 239 height 45
click at [793, 441] on icon at bounding box center [792, 447] width 11 height 13
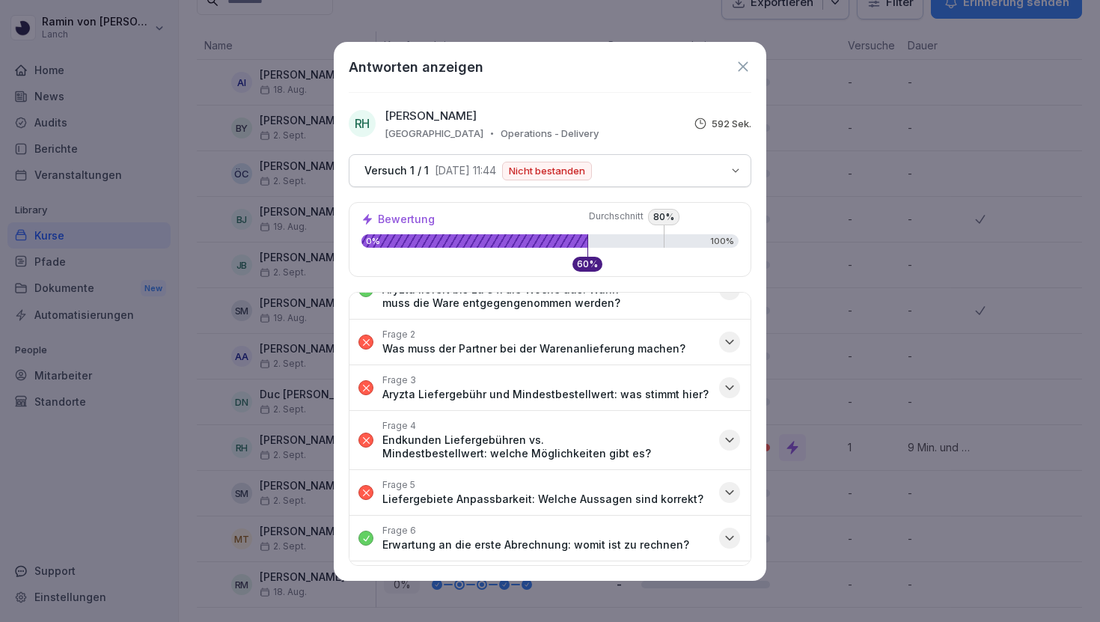
scroll to position [34, 0]
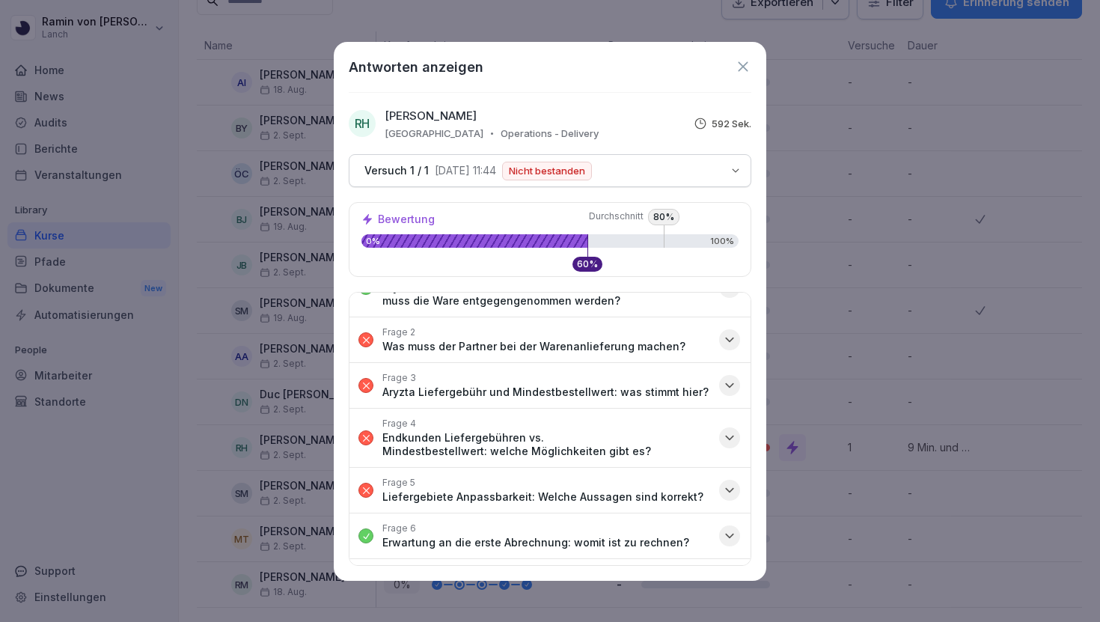
click at [640, 352] on p "Was muss der Partner bei der Warenanlieferung machen?" at bounding box center [533, 346] width 303 height 13
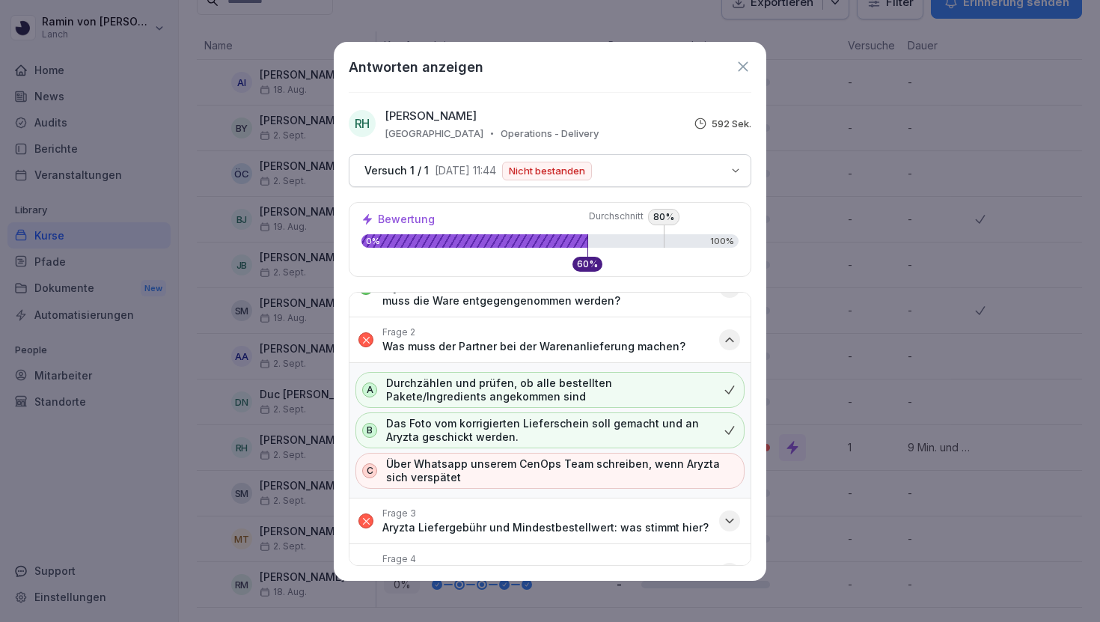
click at [642, 350] on p "Was muss der Partner bei der Warenanlieferung machen?" at bounding box center [533, 346] width 303 height 13
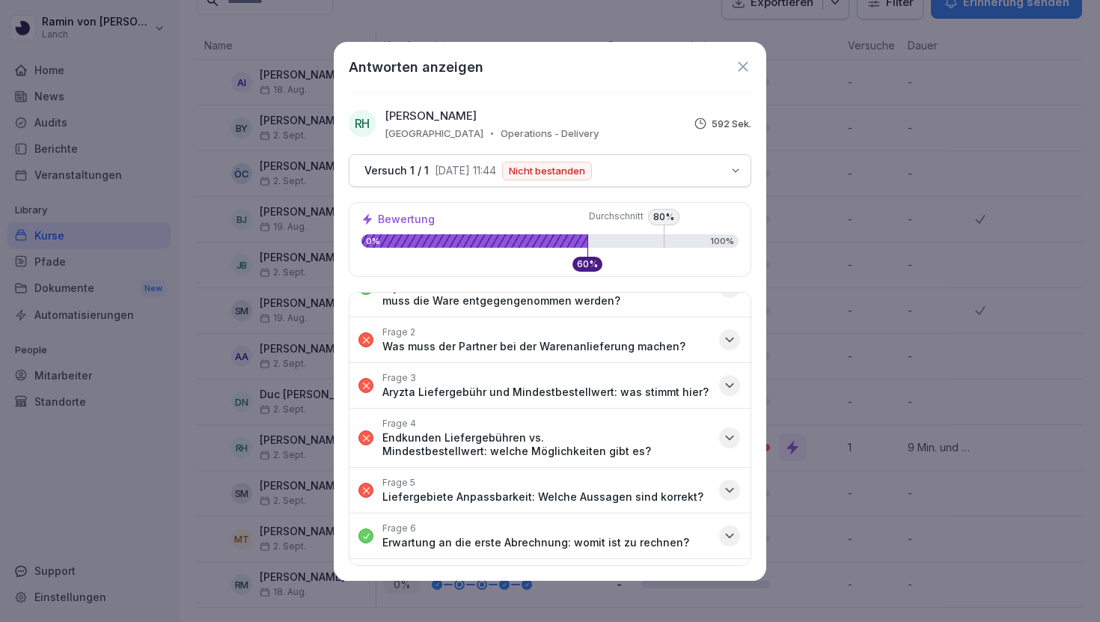
click at [652, 437] on p "Endkunden Liefergebühren vs. Mindestbestellwert: welche Möglichkeiten gibt es?" at bounding box center [546, 444] width 328 height 27
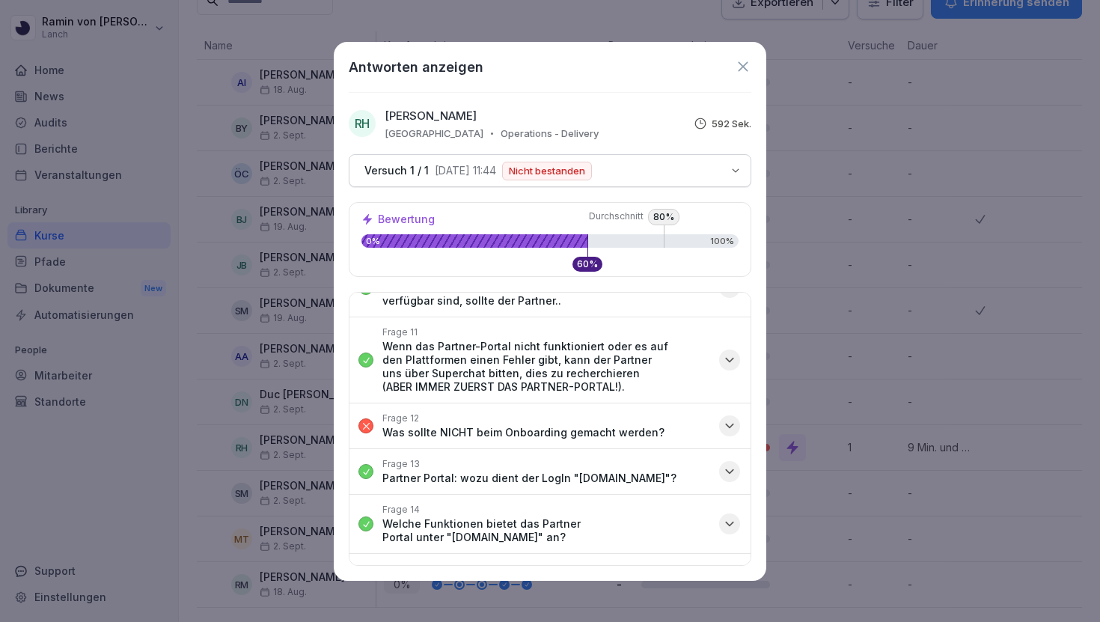
click at [641, 426] on p "Was sollte NICHT beim Onboarding gemacht werden?" at bounding box center [523, 432] width 282 height 13
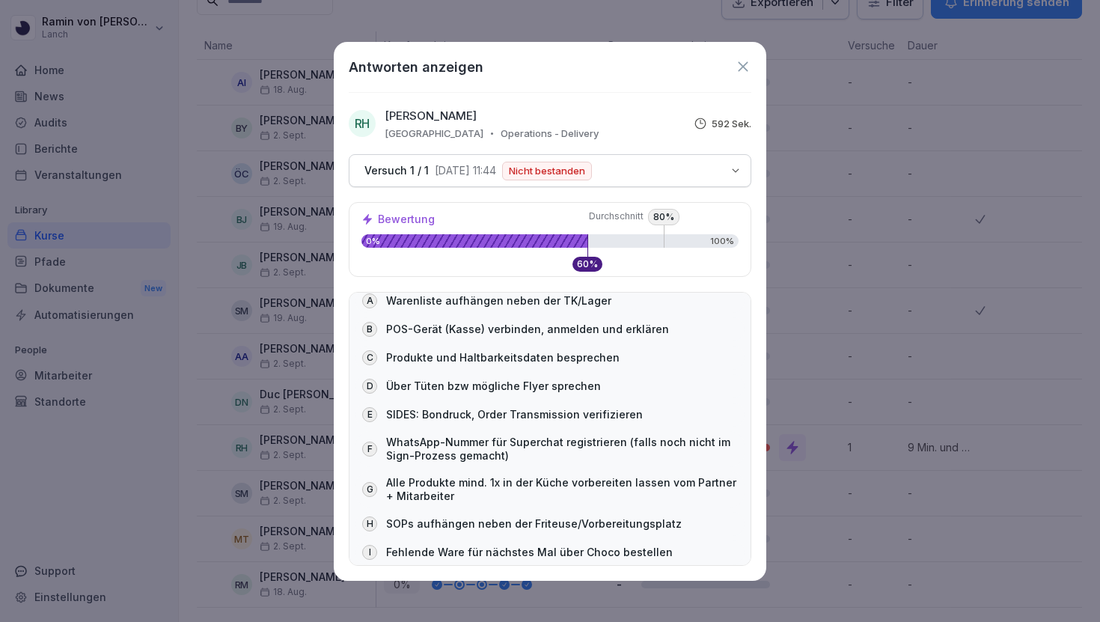
scroll to position [824, 0]
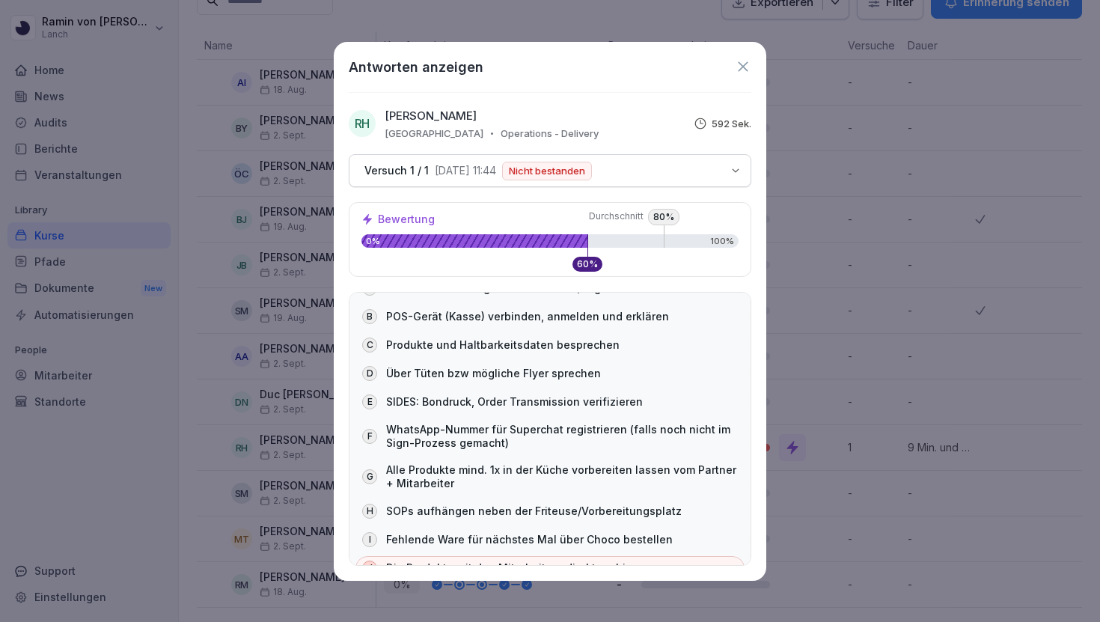
click at [741, 59] on icon at bounding box center [743, 66] width 16 height 16
